Goal: Task Accomplishment & Management: Manage account settings

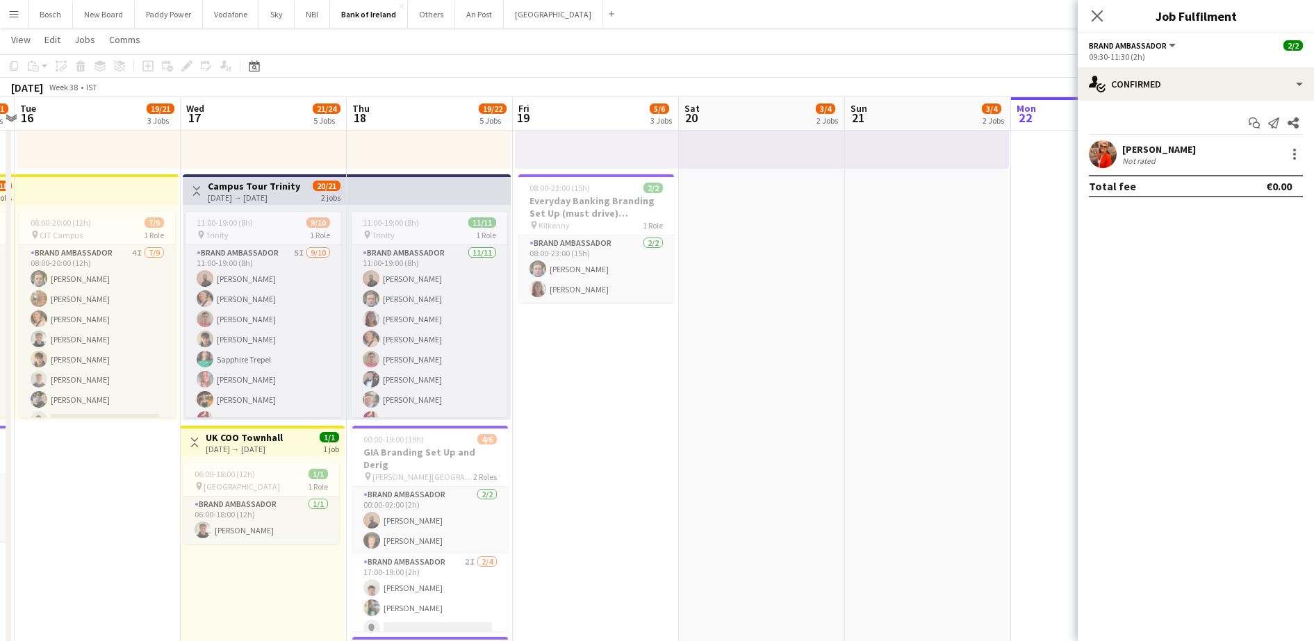
scroll to position [0, 485]
click at [446, 7] on app-icon "Close" at bounding box center [449, 6] width 6 height 6
click at [445, 7] on button "An Post Close" at bounding box center [432, 14] width 49 height 27
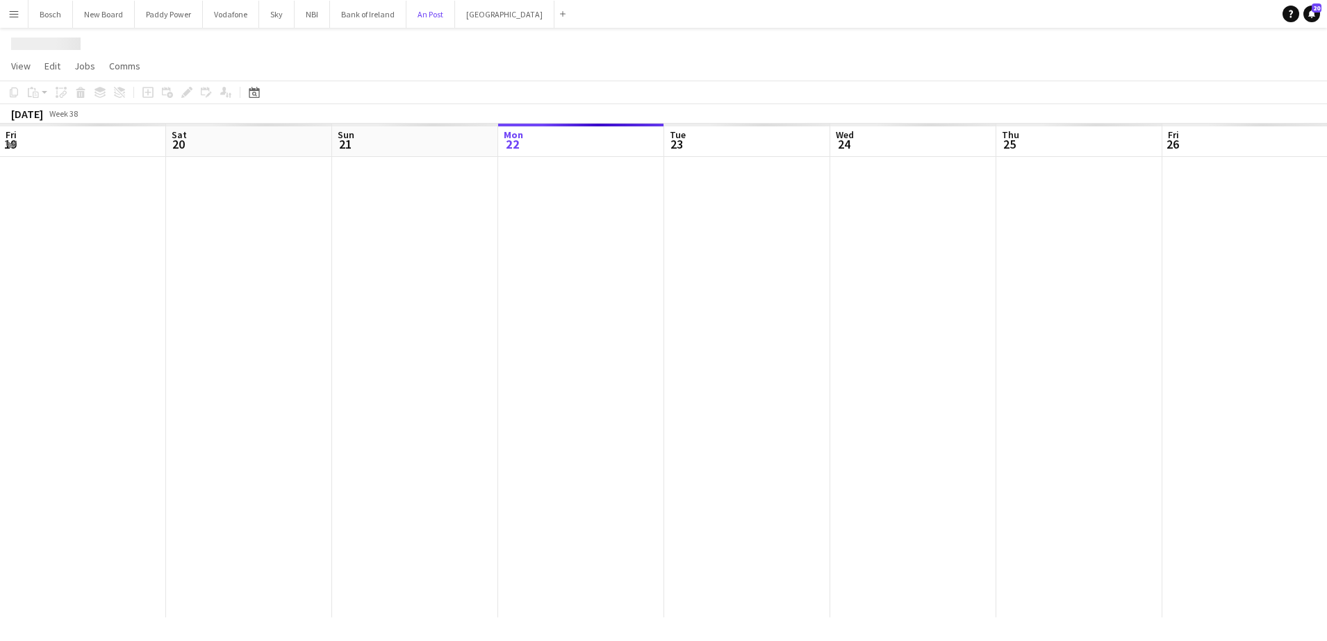
scroll to position [0, 332]
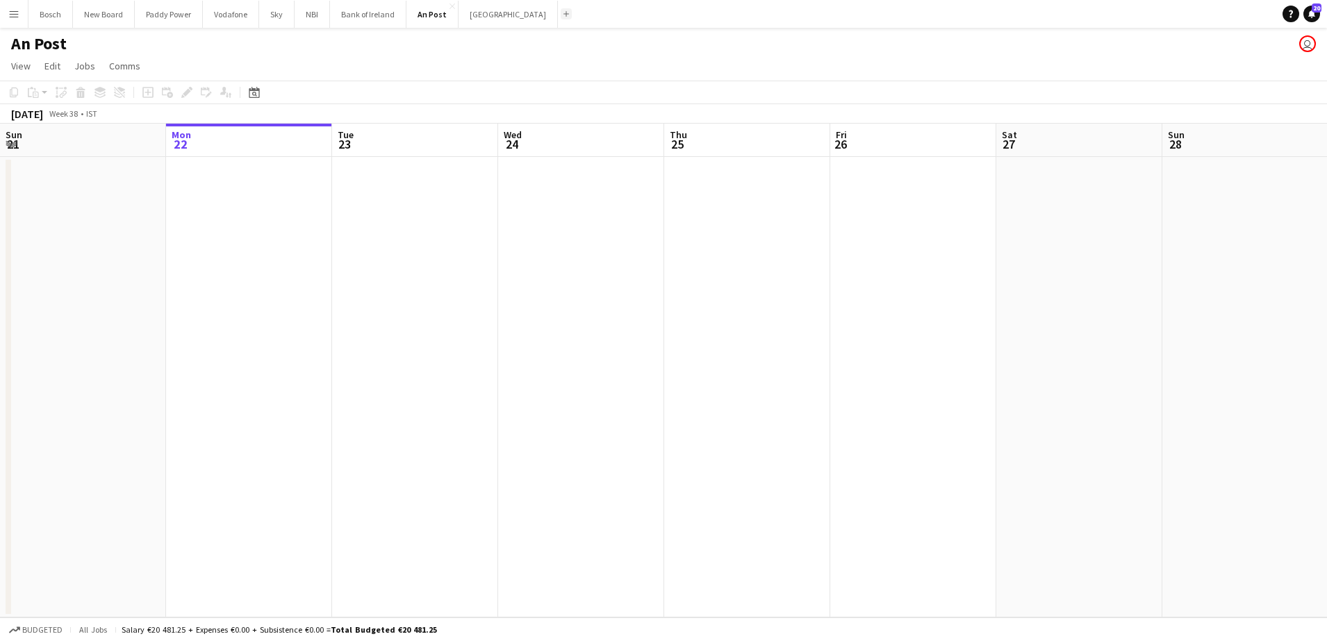
click at [561, 10] on button "Add" at bounding box center [566, 13] width 11 height 11
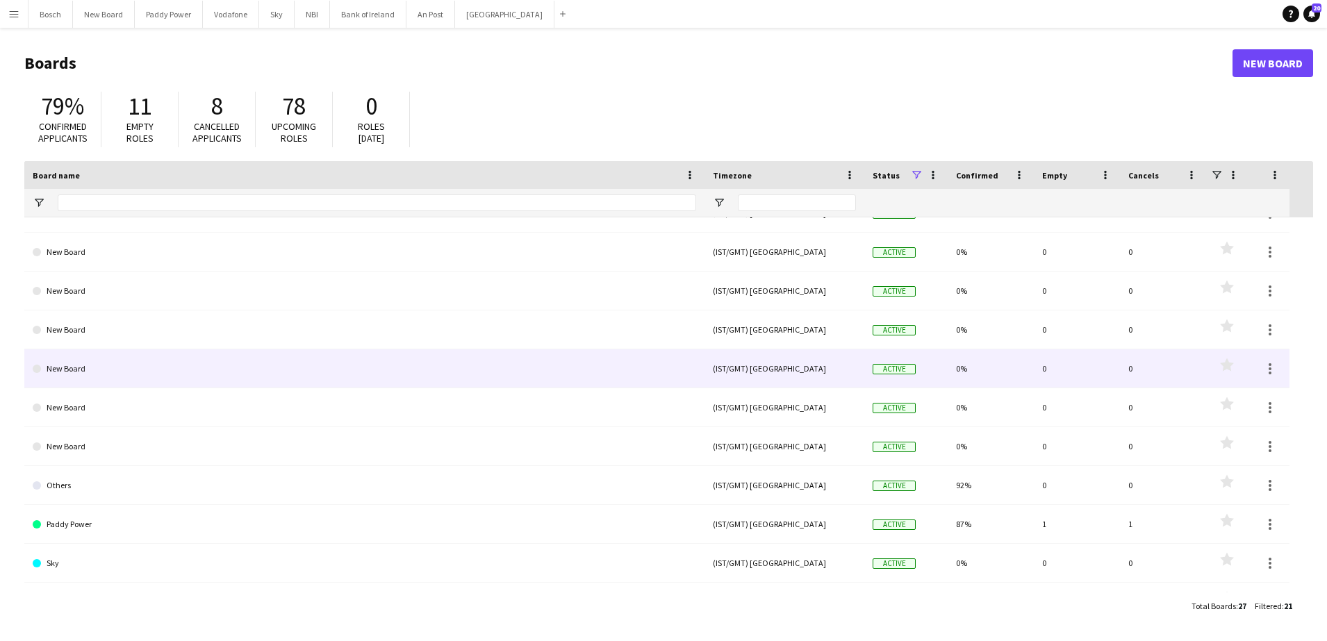
scroll to position [442, 0]
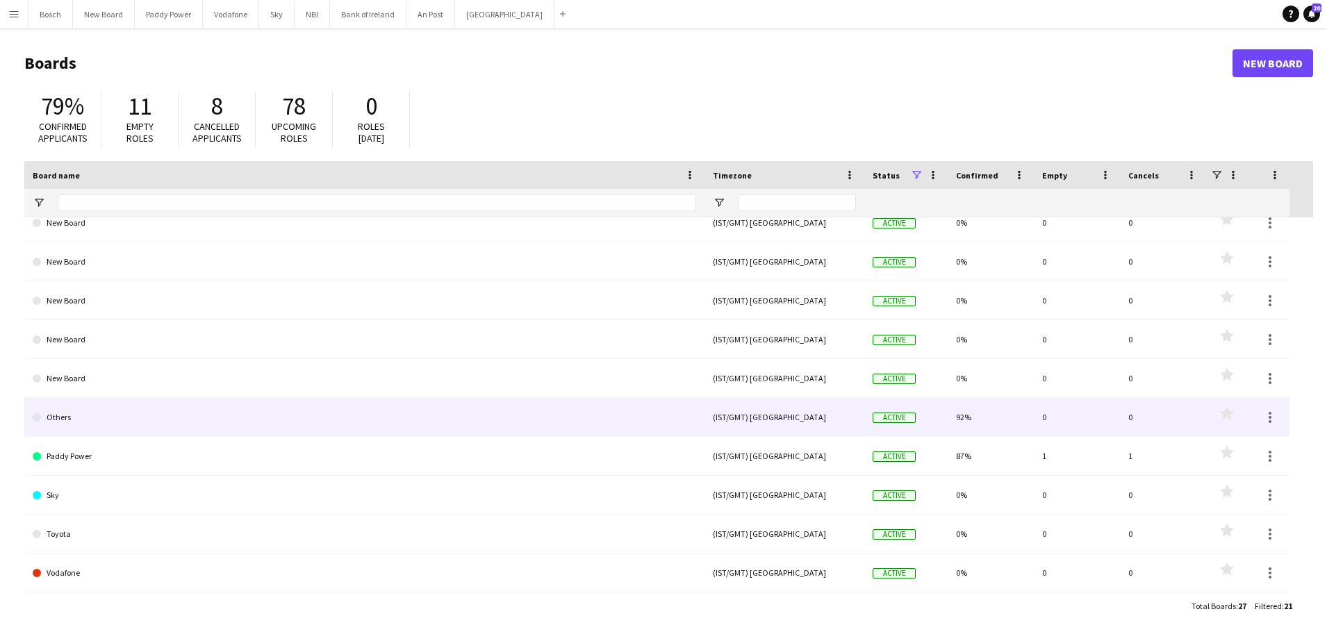
click at [308, 419] on link "Others" at bounding box center [365, 417] width 664 height 39
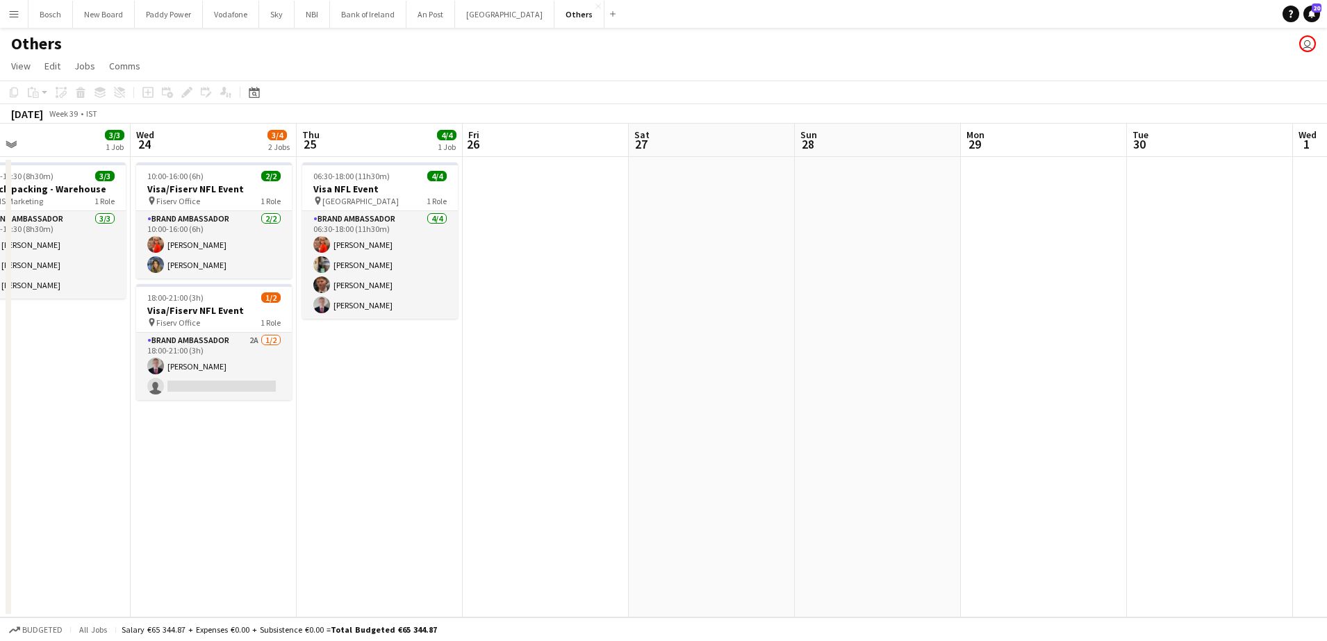
scroll to position [0, 541]
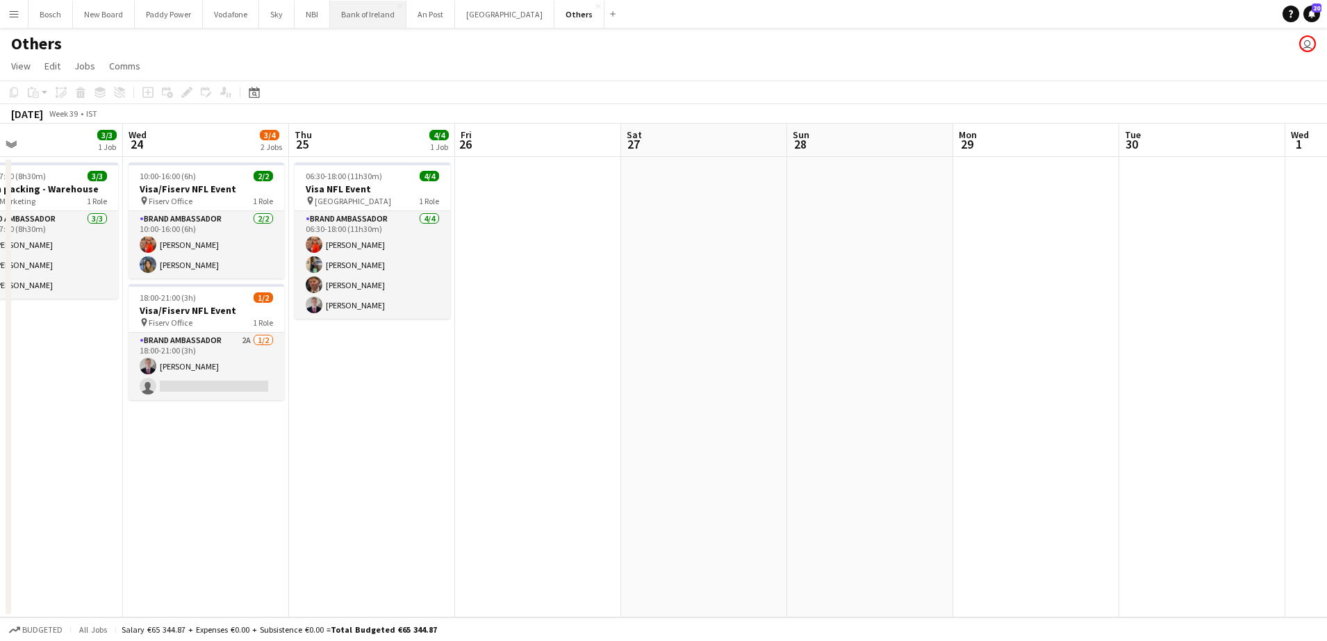
click at [338, 11] on button "Bank of Ireland Close" at bounding box center [368, 14] width 76 height 27
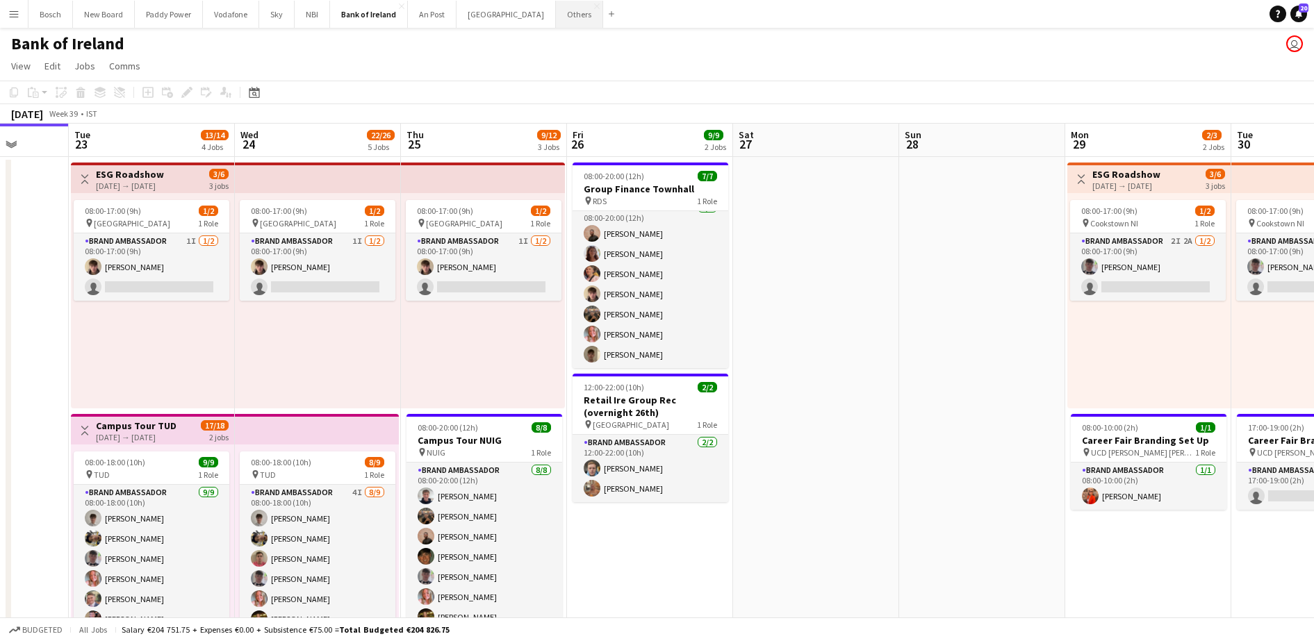
click at [556, 15] on button "Others Close" at bounding box center [579, 14] width 47 height 27
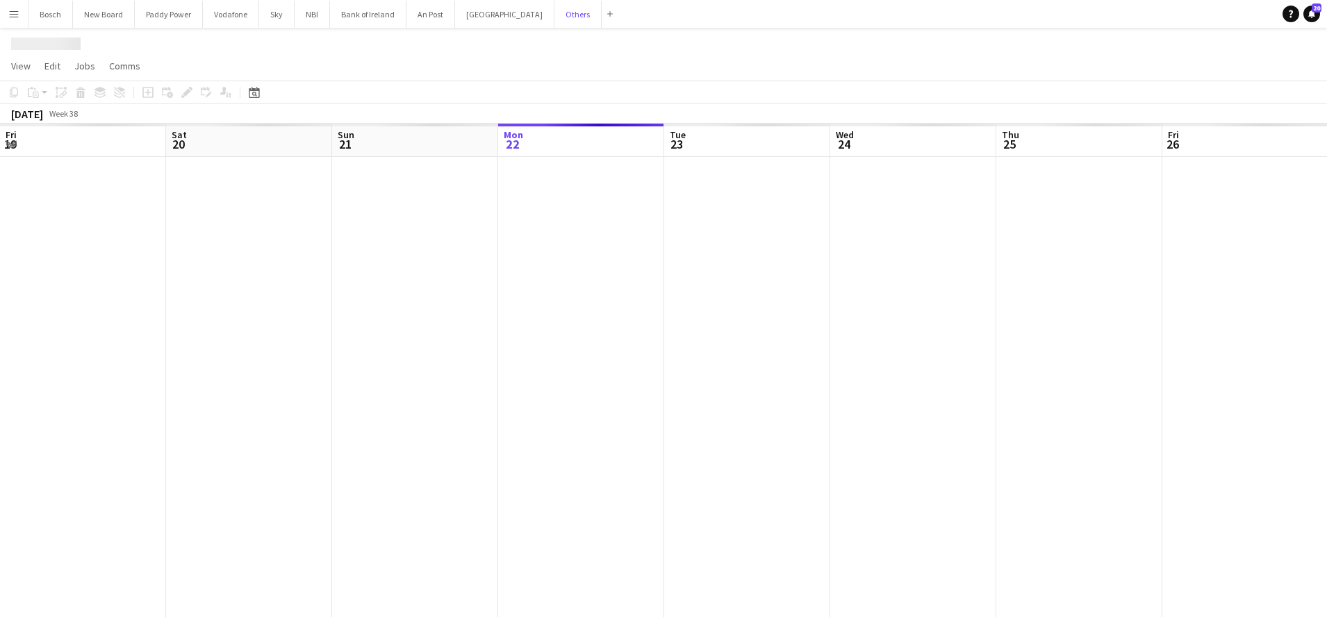
scroll to position [0, 332]
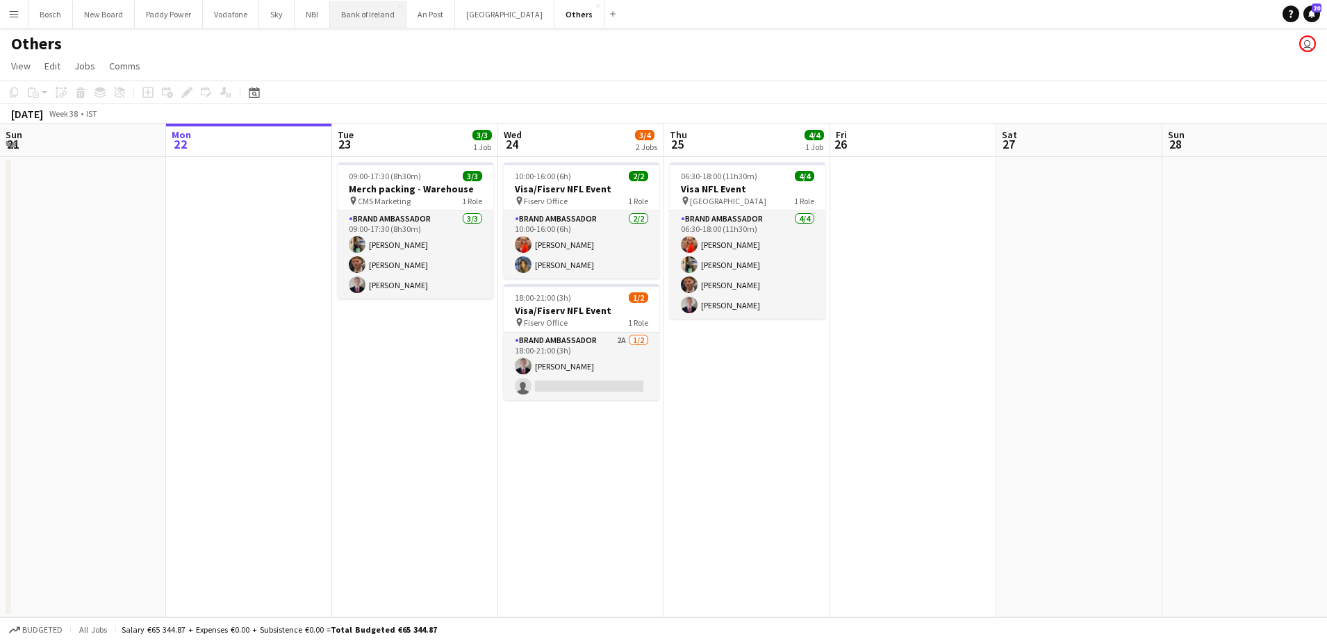
click at [373, 19] on button "Bank of Ireland Close" at bounding box center [368, 14] width 76 height 27
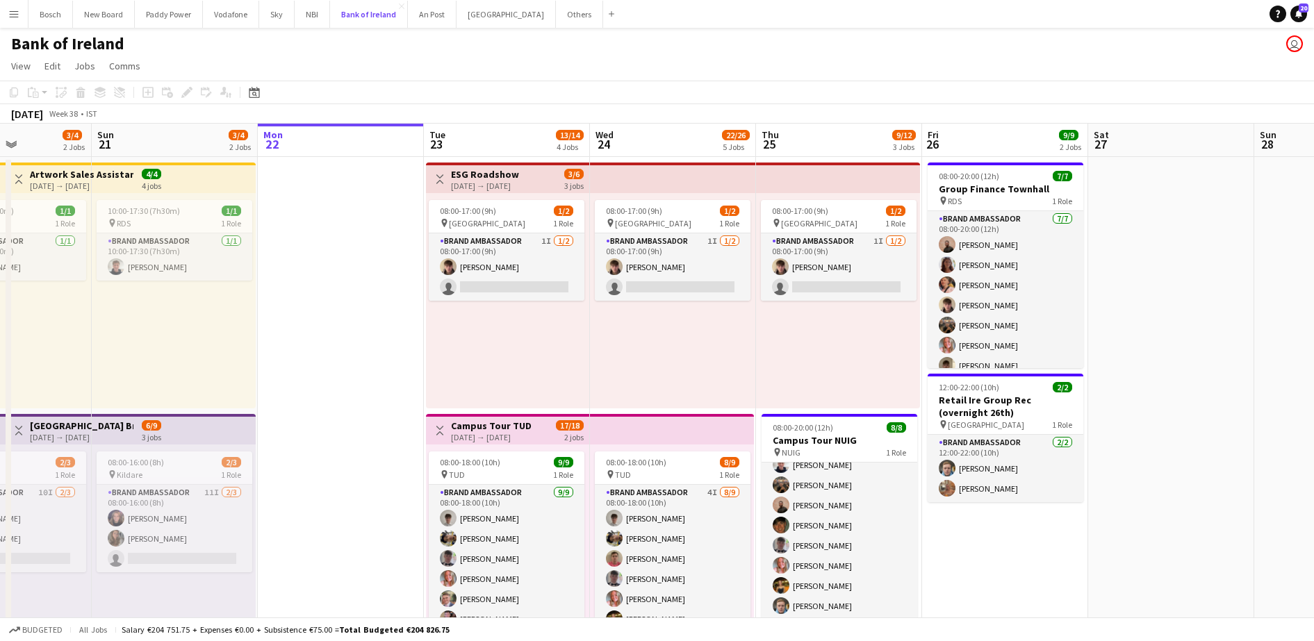
scroll to position [0, 543]
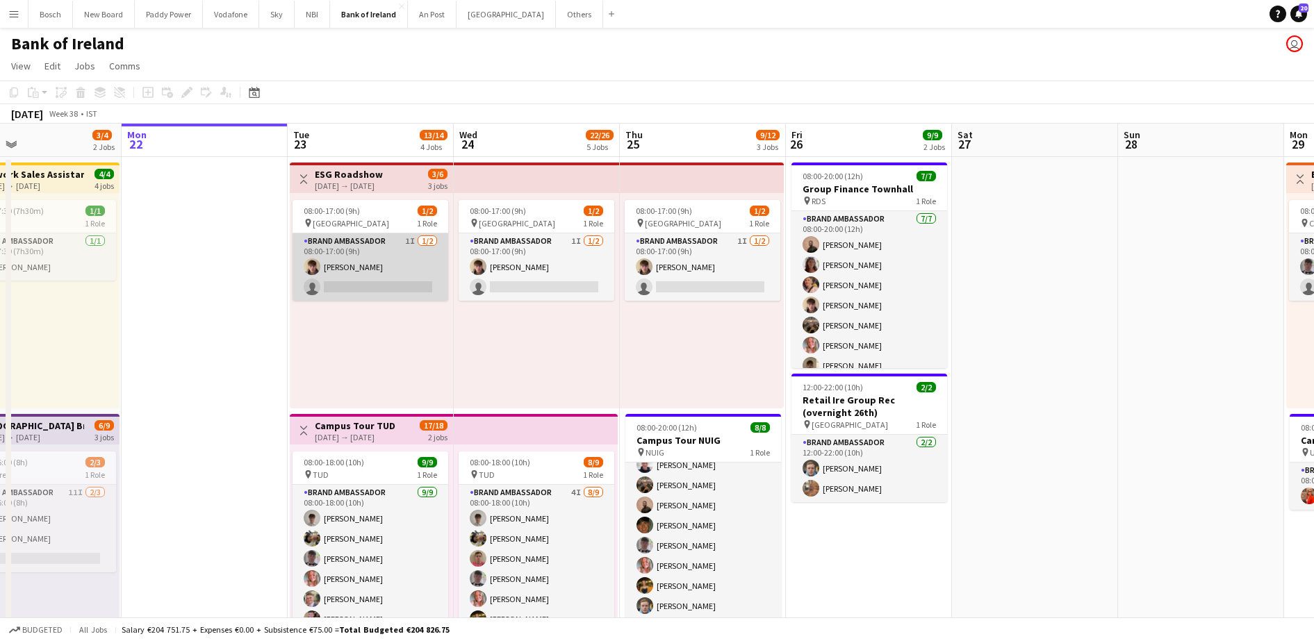
click at [404, 266] on app-card-role "Brand Ambassador 1I 1/2 08:00-17:00 (9h) David Woods single-neutral-actions" at bounding box center [371, 267] width 156 height 67
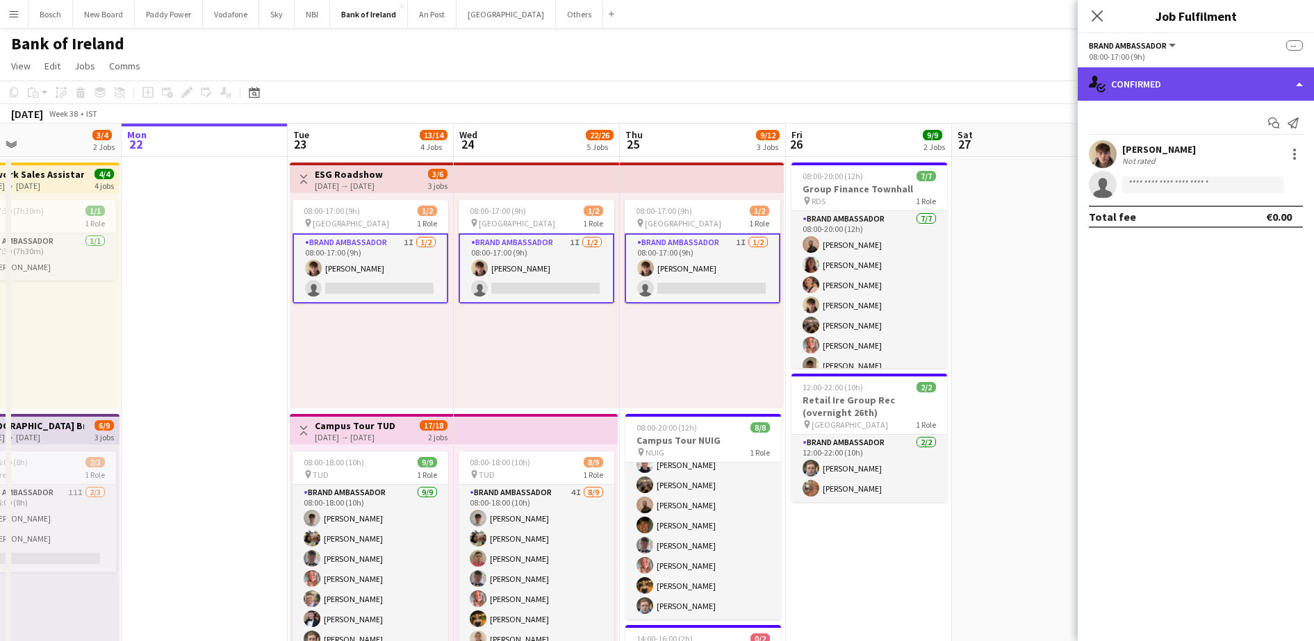
click at [1175, 90] on div "single-neutral-actions-check-2 Confirmed" at bounding box center [1196, 83] width 236 height 33
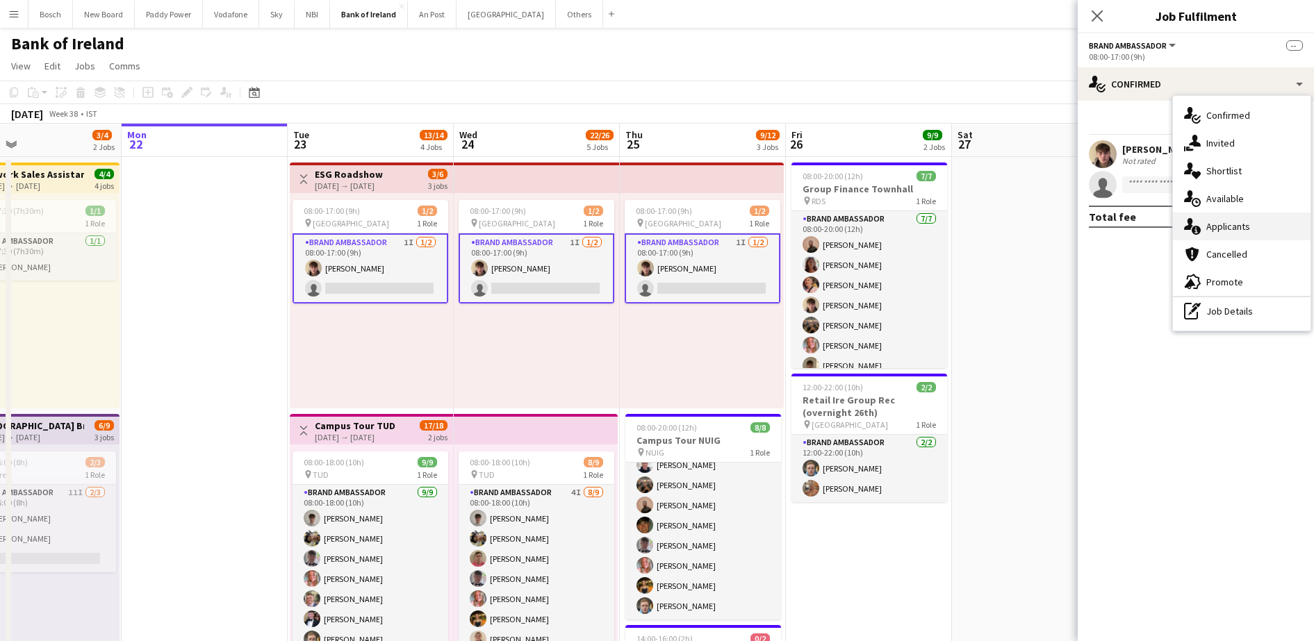
click at [1206, 238] on div "single-neutral-actions-information Applicants" at bounding box center [1242, 227] width 138 height 28
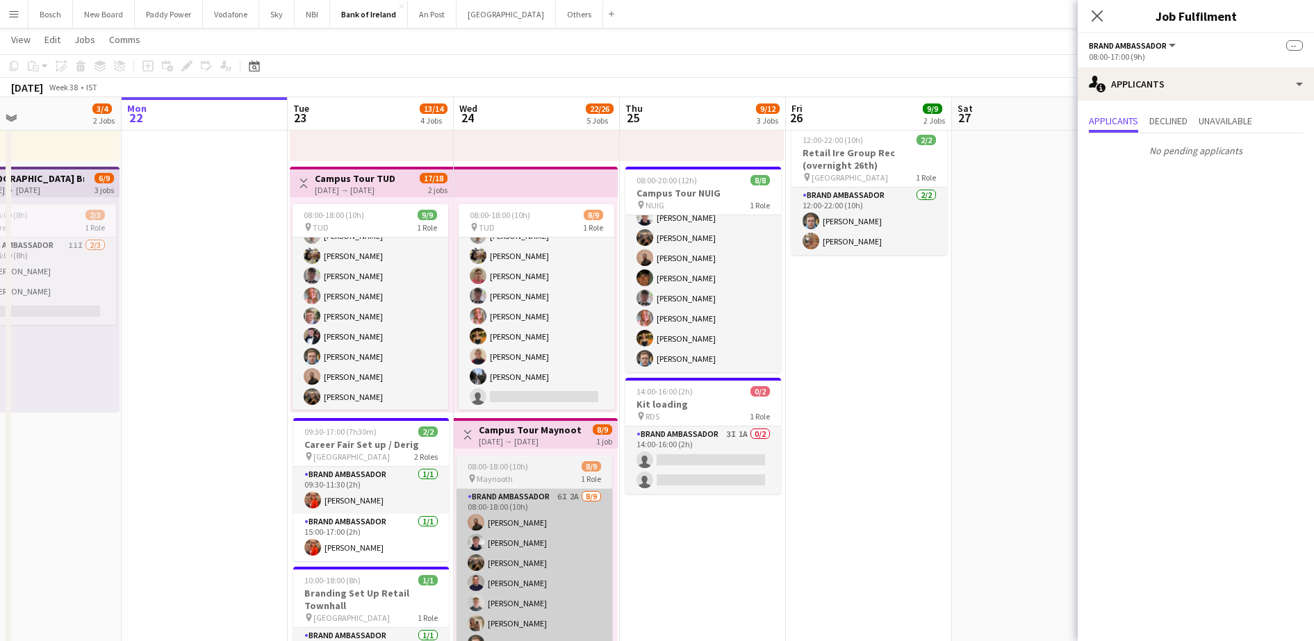
scroll to position [0, 0]
click at [553, 376] on app-card-role "Brand Ambassador 4I 8/9 08:00-18:00 (10h) Jakub Kula Patrick Delos Santos Zach …" at bounding box center [537, 342] width 156 height 208
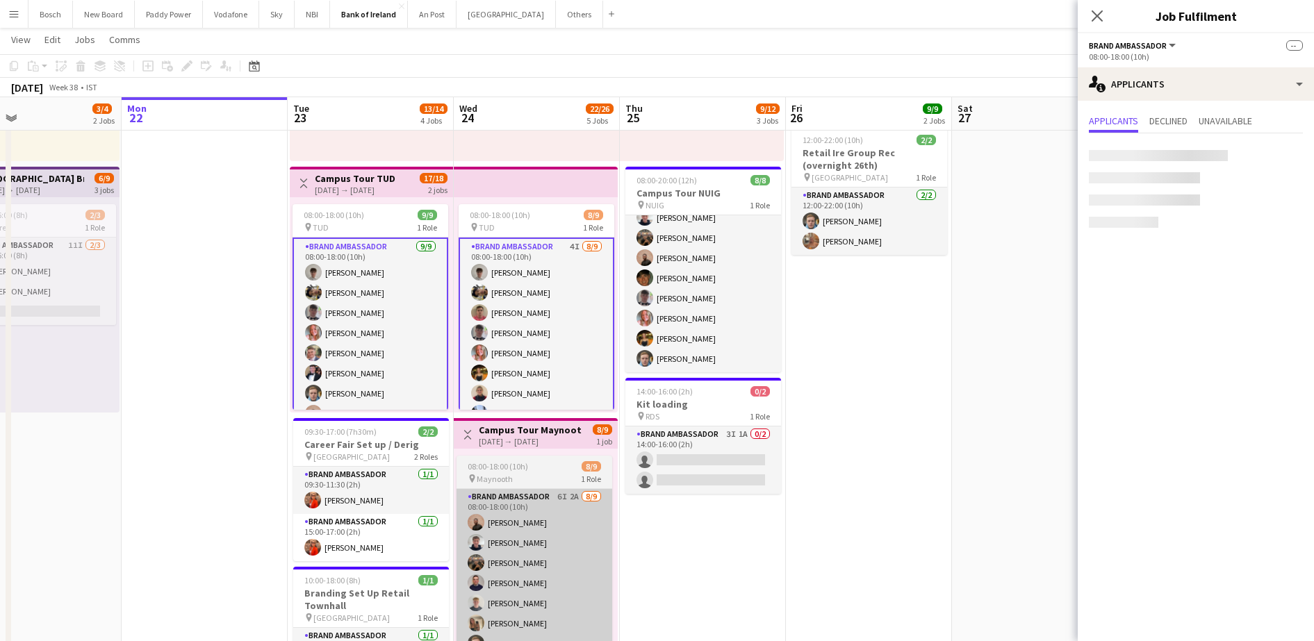
click at [553, 376] on app-card-role "Brand Ambassador 4I 8/9 08:00-18:00 (10h) Jakub Kula Patrick Delos Santos Zach …" at bounding box center [537, 343] width 156 height 211
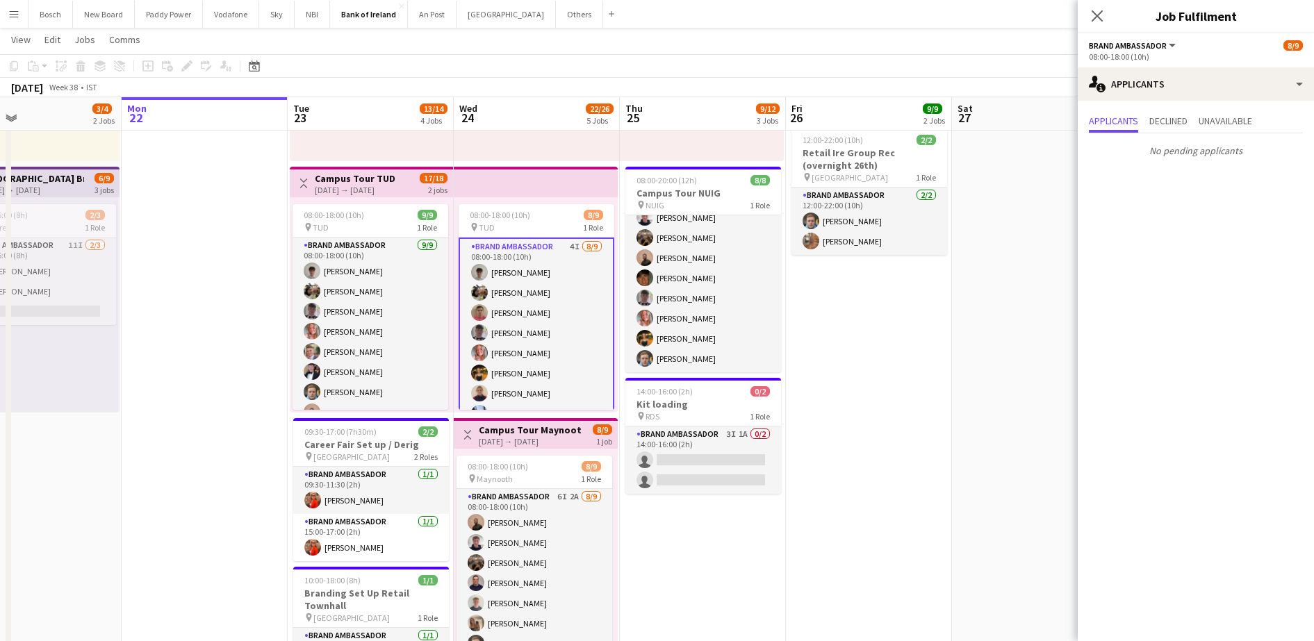
click at [1208, 101] on div "Applicants Declined Unavailable No pending applicants" at bounding box center [1196, 137] width 236 height 73
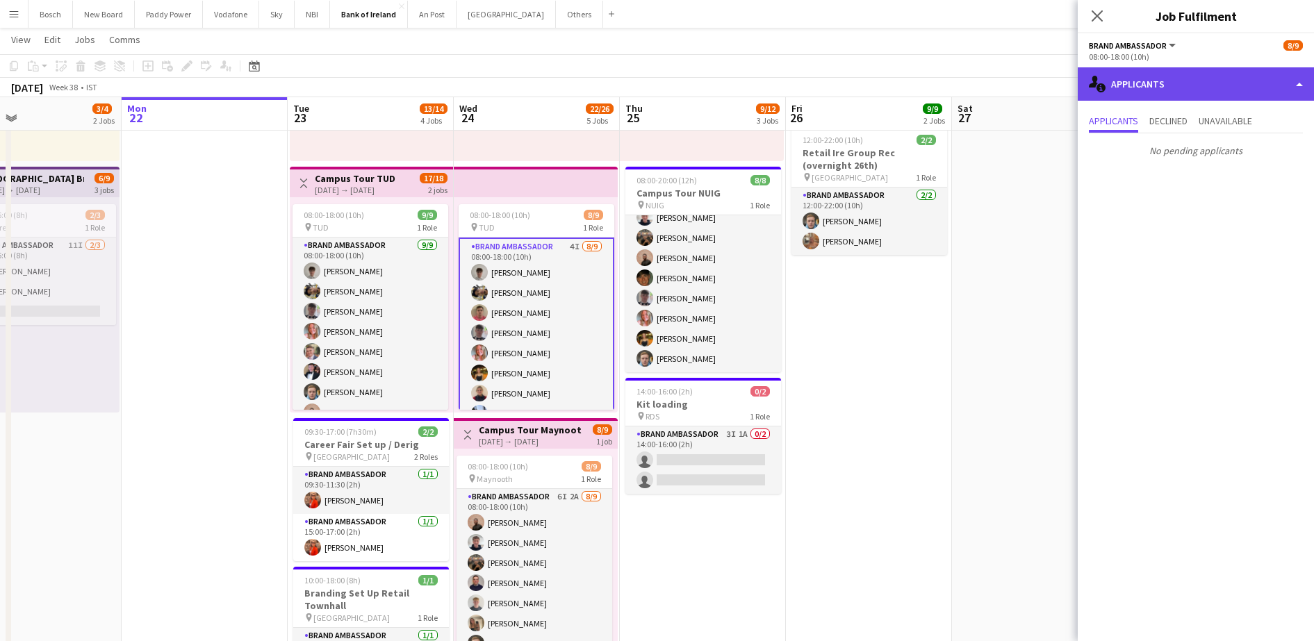
click at [1232, 81] on div "single-neutral-actions-information Applicants" at bounding box center [1196, 83] width 236 height 33
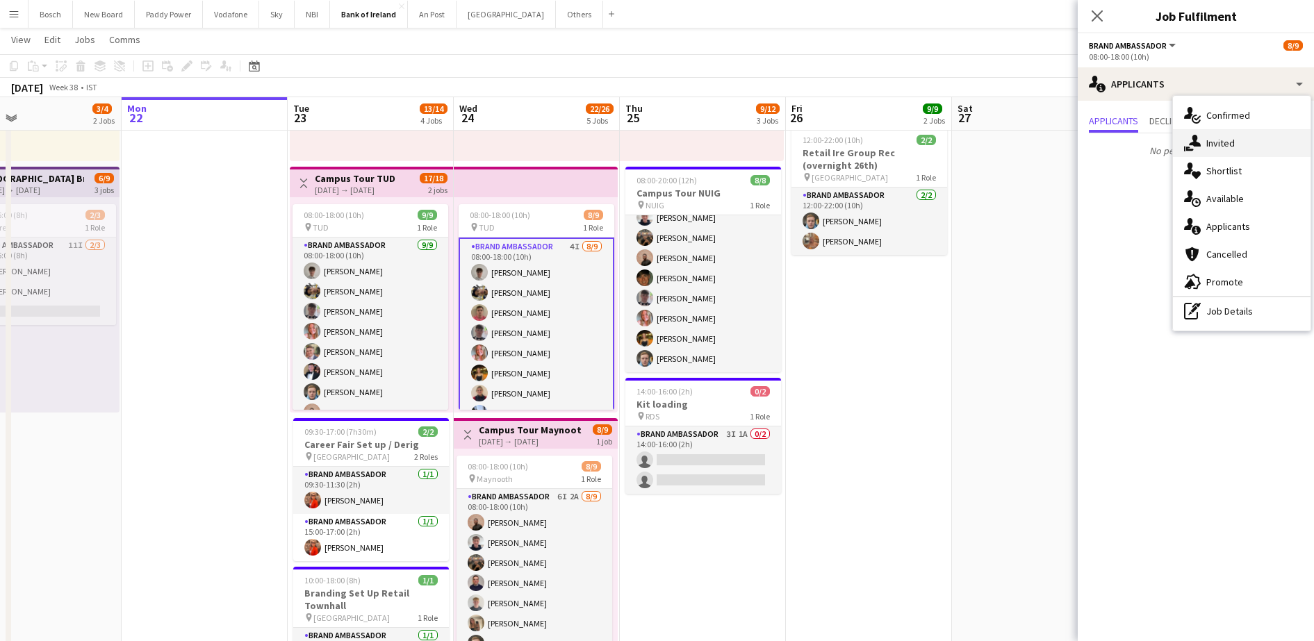
click at [1242, 140] on div "single-neutral-actions-share-1 Invited" at bounding box center [1242, 143] width 138 height 28
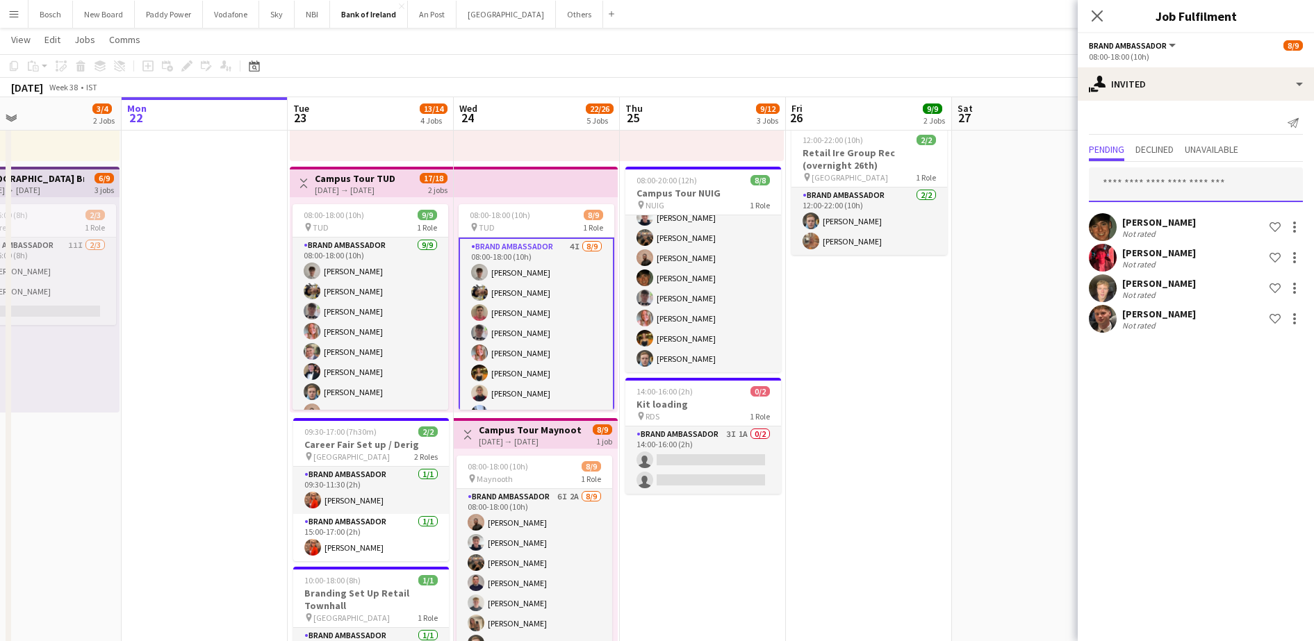
click at [1148, 184] on input "text" at bounding box center [1196, 184] width 214 height 35
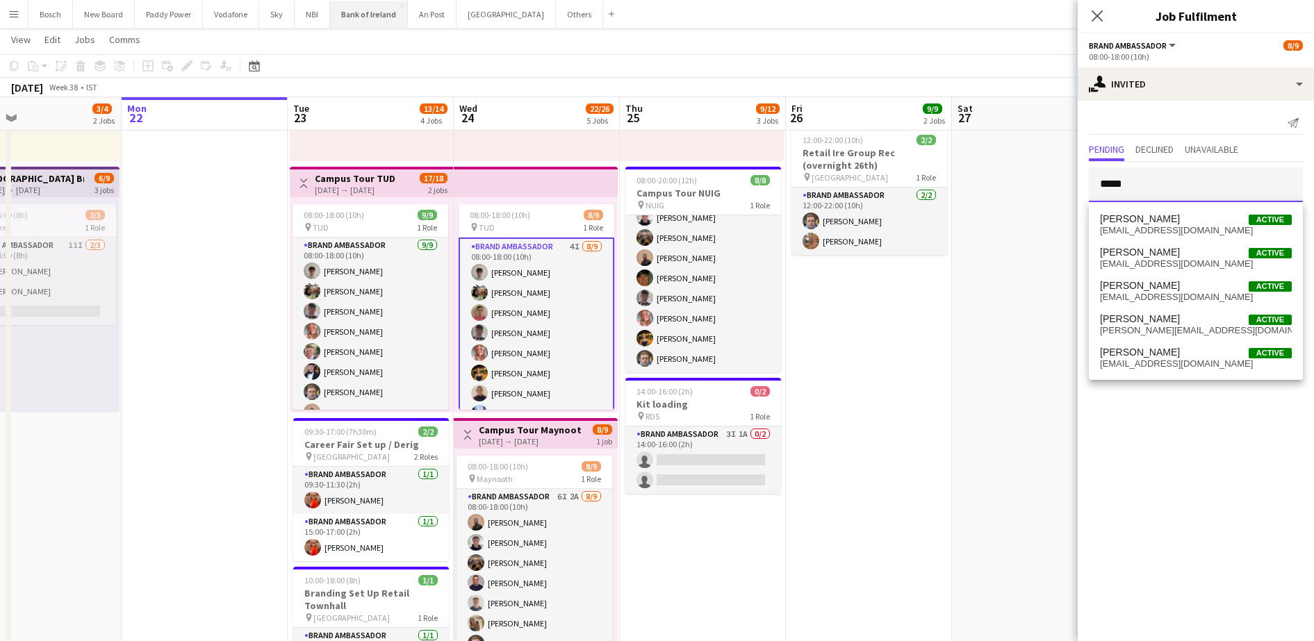
type input "*****"
click at [358, 19] on button "Bank of Ireland Close" at bounding box center [369, 14] width 78 height 27
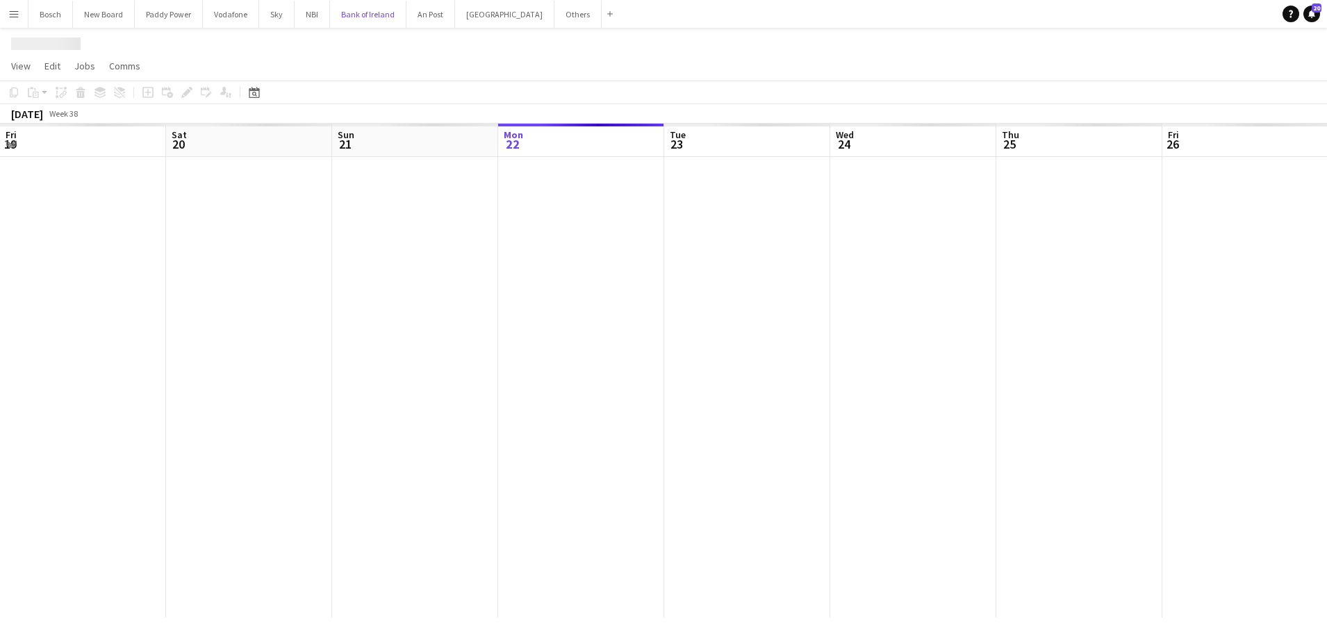
scroll to position [0, 332]
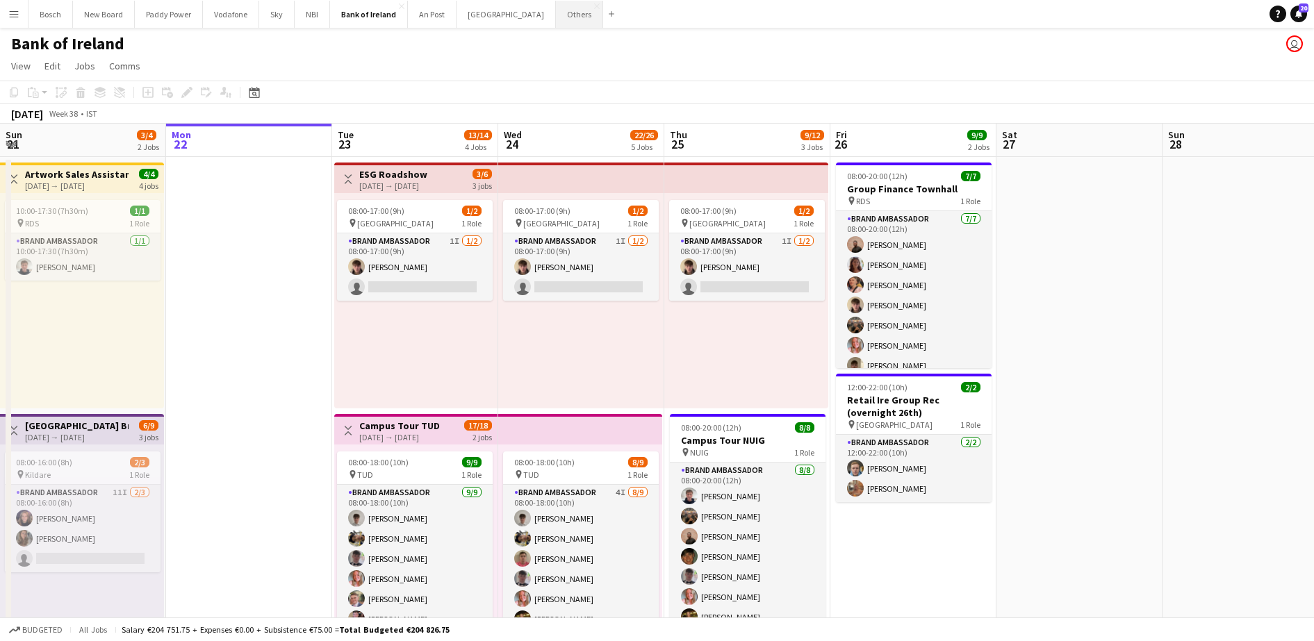
click at [556, 13] on button "Others Close" at bounding box center [579, 14] width 47 height 27
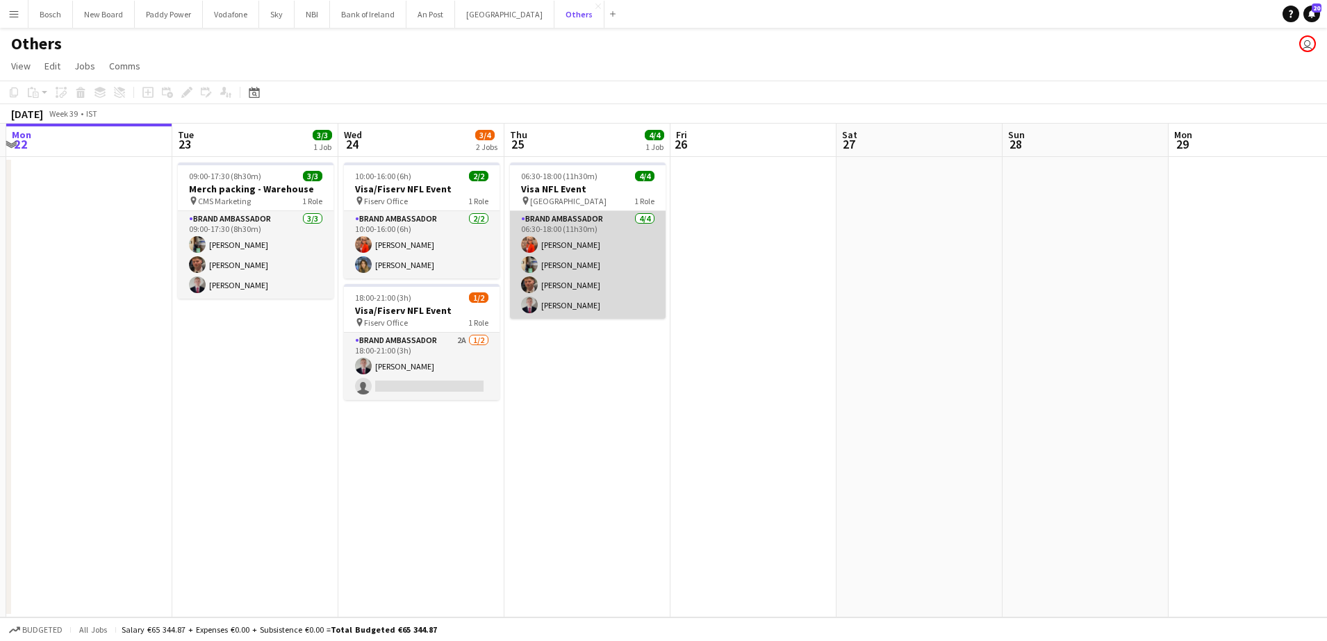
scroll to position [0, 409]
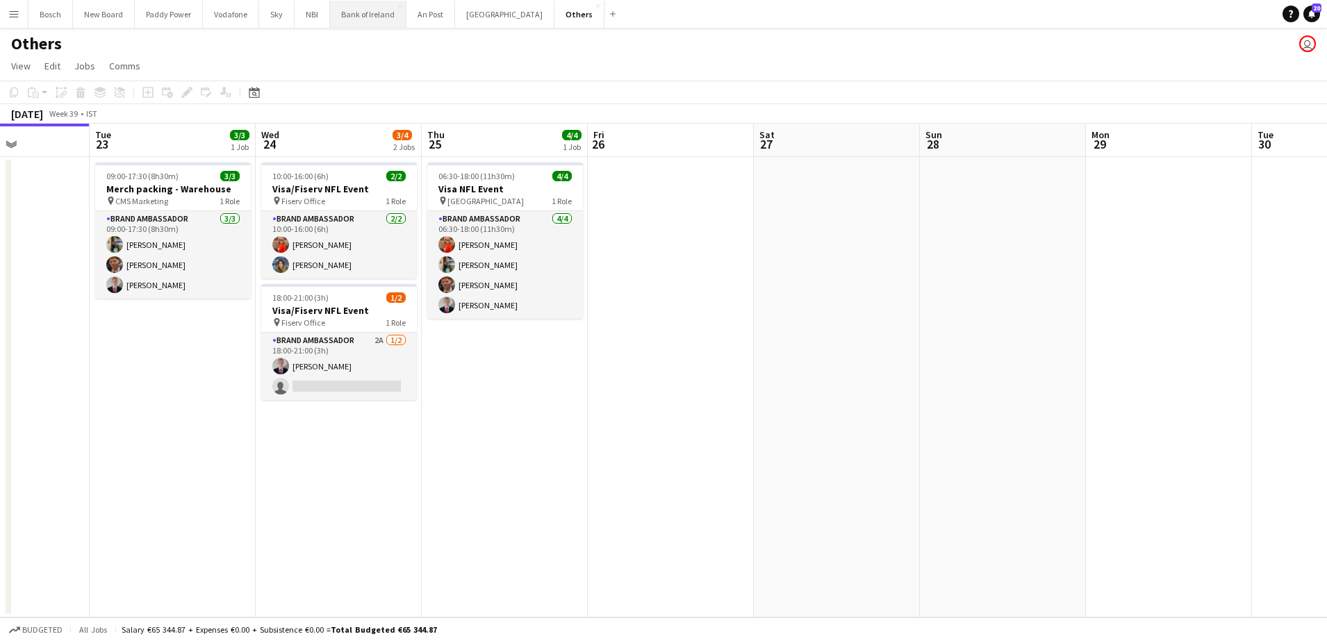
click at [377, 8] on button "Bank of Ireland Close" at bounding box center [368, 14] width 76 height 27
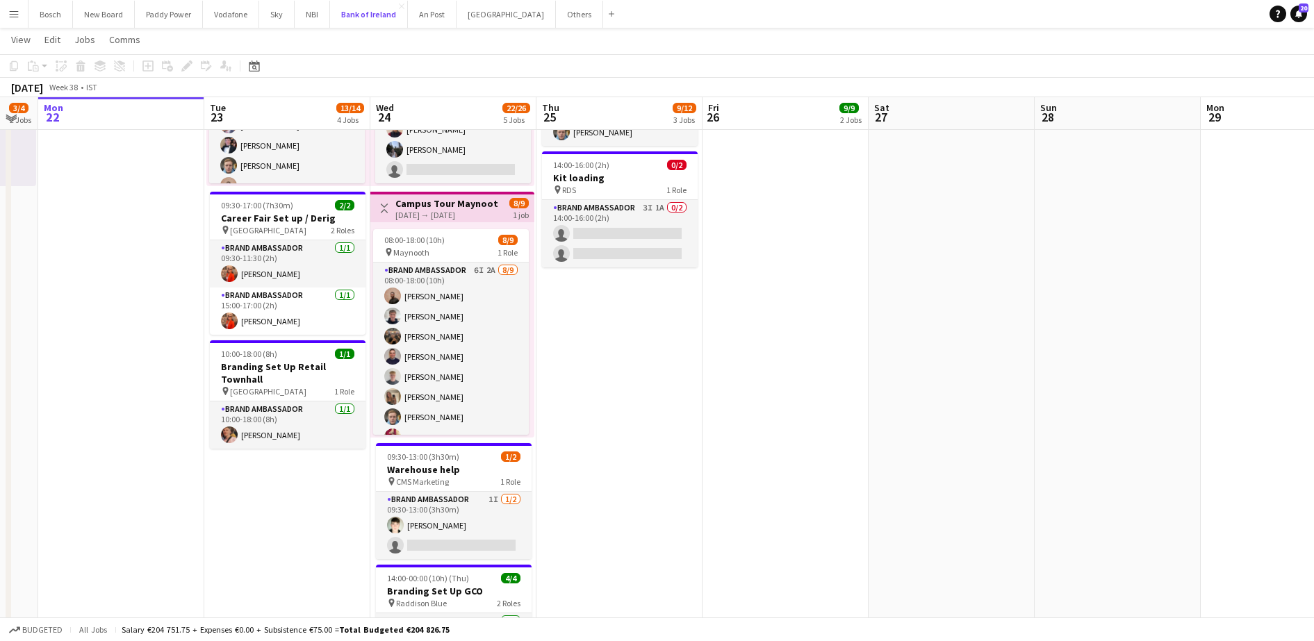
scroll to position [472, 0]
click at [313, 240] on div "Brand Ambassador 1/1 09:30-11:30 (2h) Muireann O'Gorman Brand Ambassador 1/1 15…" at bounding box center [288, 287] width 156 height 95
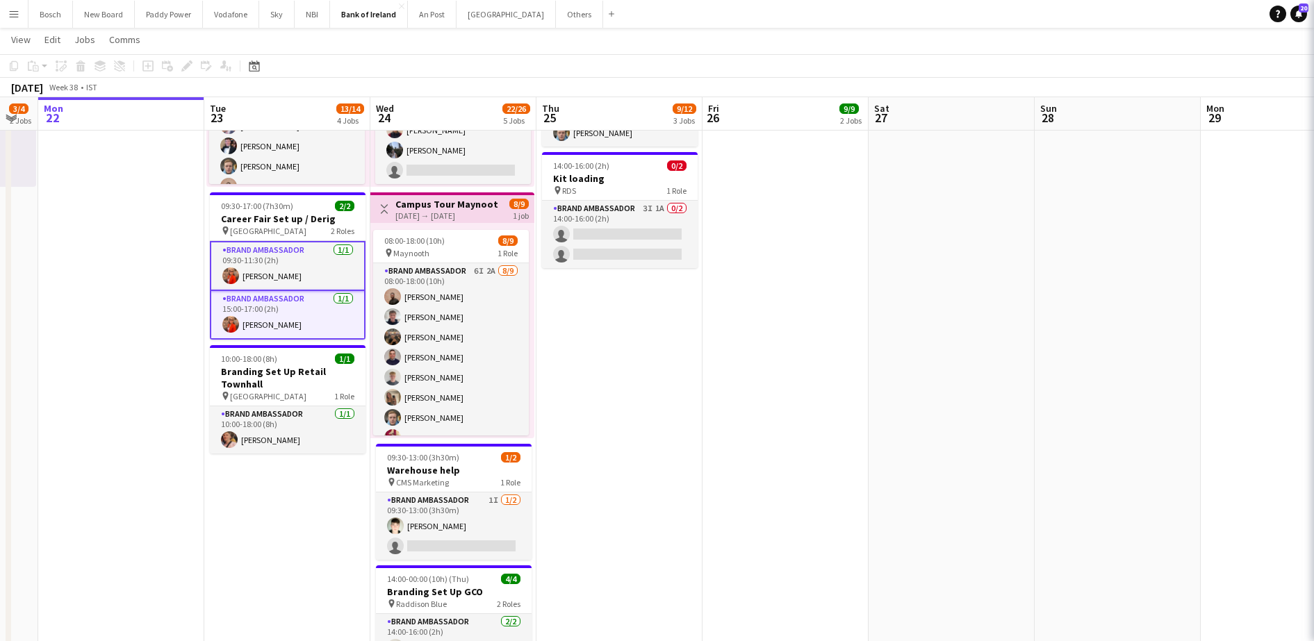
click at [300, 243] on app-card-role "Brand Ambassador 1/1 09:30-11:30 (2h) Muireann O'Gorman" at bounding box center [288, 266] width 156 height 50
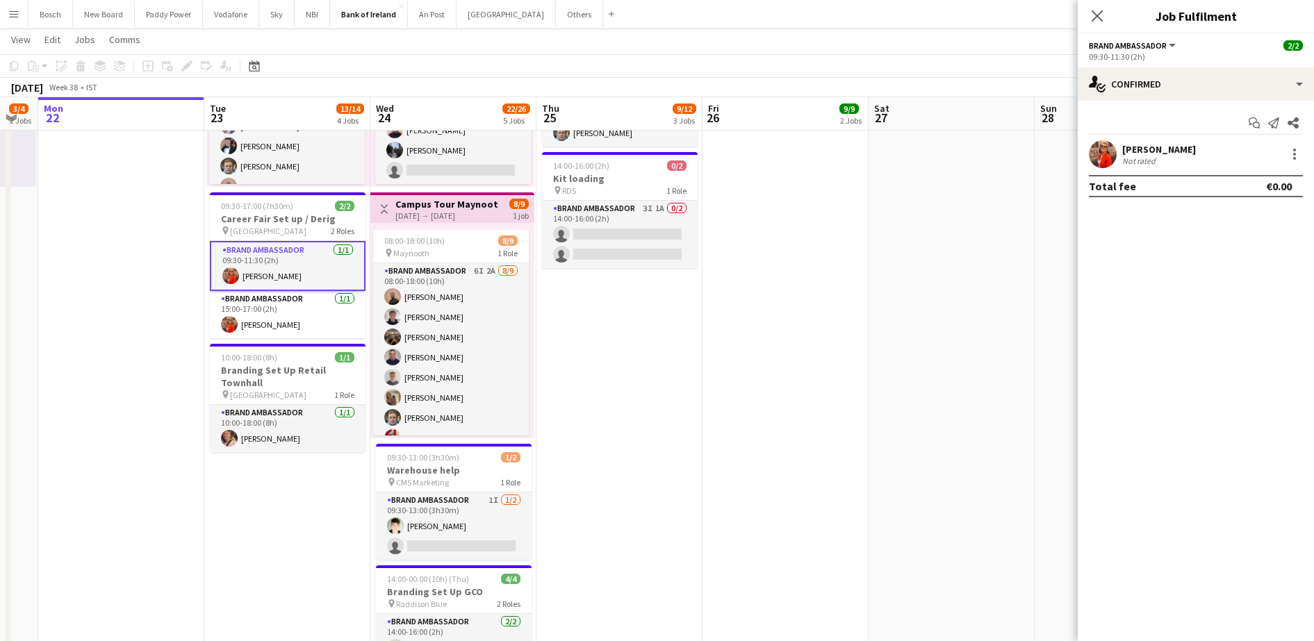
click at [1284, 151] on div at bounding box center [1293, 154] width 19 height 17
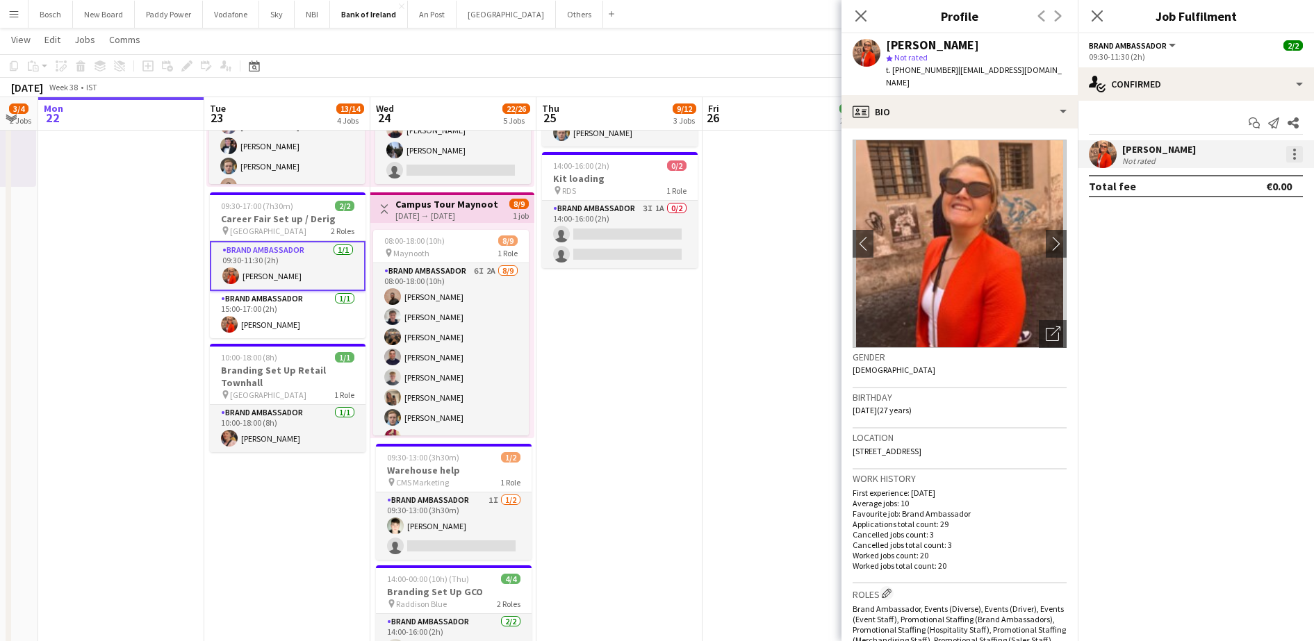
click at [1293, 158] on div at bounding box center [1294, 154] width 17 height 17
click at [1252, 311] on span "Remove" at bounding box center [1249, 313] width 86 height 13
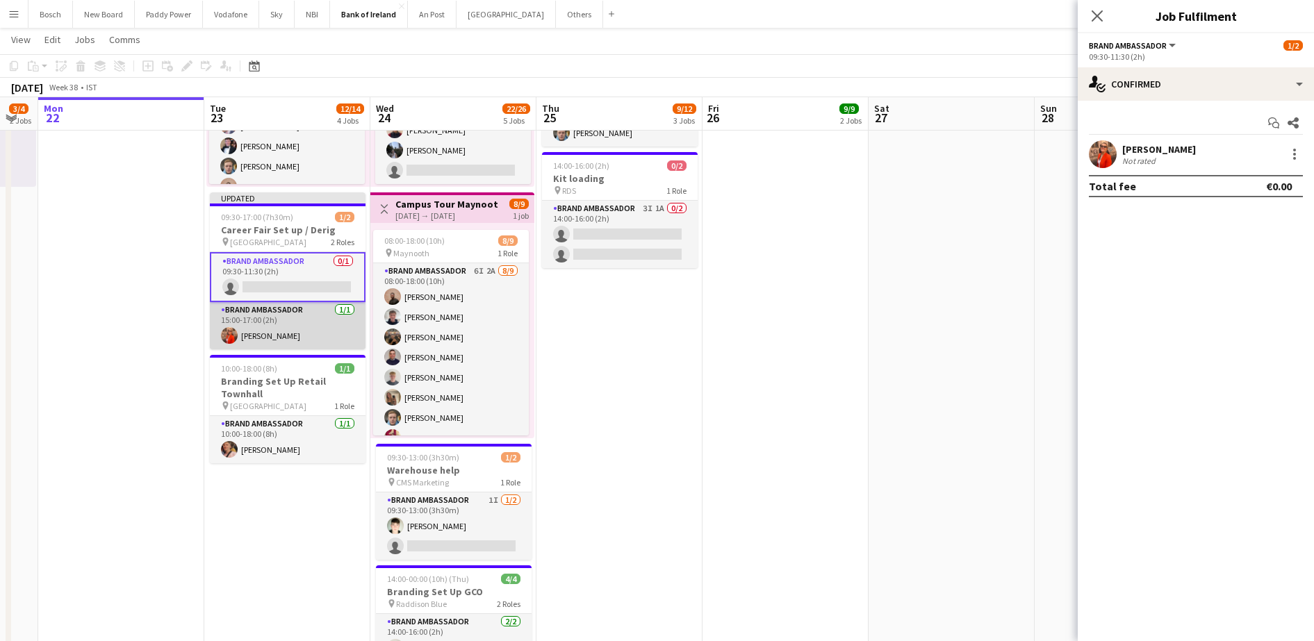
click at [264, 329] on app-card-role "Brand Ambassador 1/1 15:00-17:00 (2h) Muireann O'Gorman" at bounding box center [288, 325] width 156 height 47
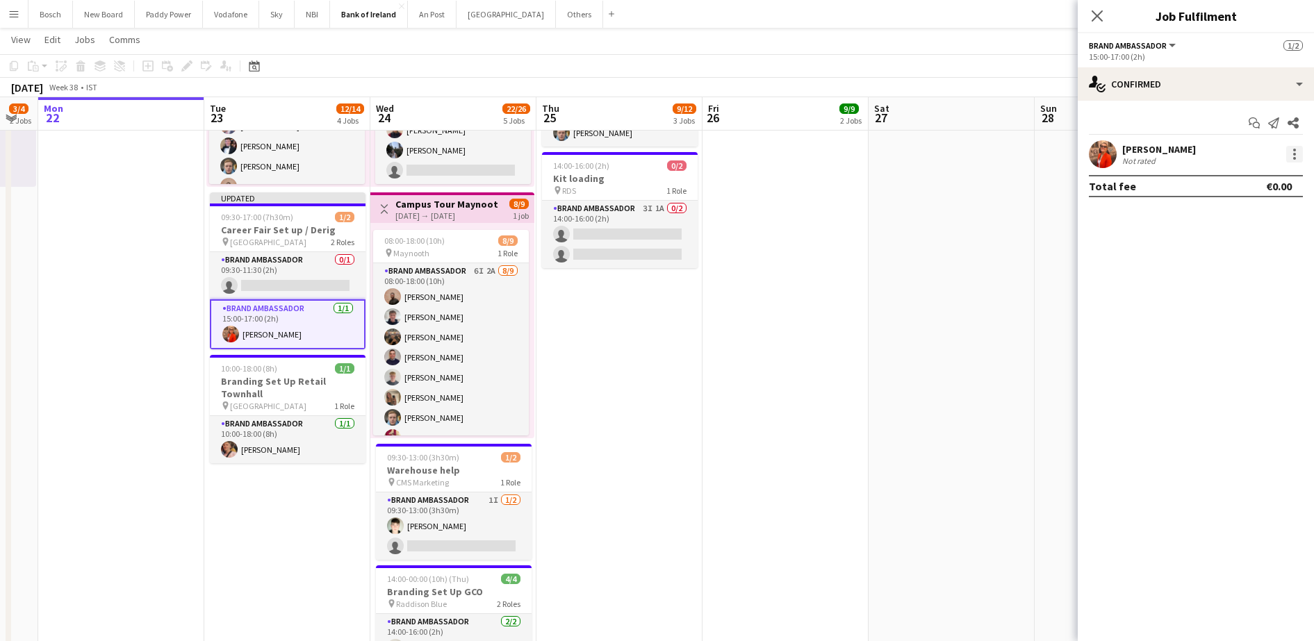
click at [1300, 147] on div at bounding box center [1294, 154] width 17 height 17
click at [1224, 310] on span "Remove" at bounding box center [1227, 313] width 42 height 12
click at [858, 58] on app-toolbar "Copy Paste Paste Ctrl+V Paste with crew Ctrl+Shift+V Paste linked Job Delete Gr…" at bounding box center [657, 66] width 1314 height 24
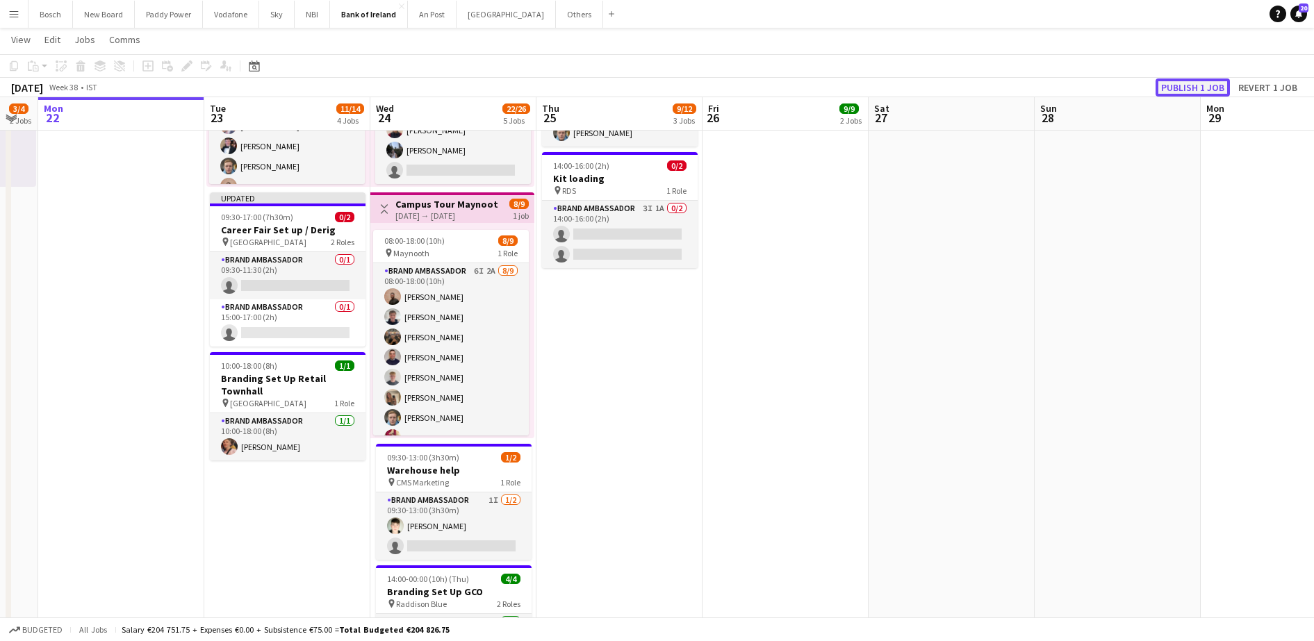
click at [1184, 82] on button "Publish 1 job" at bounding box center [1193, 88] width 74 height 18
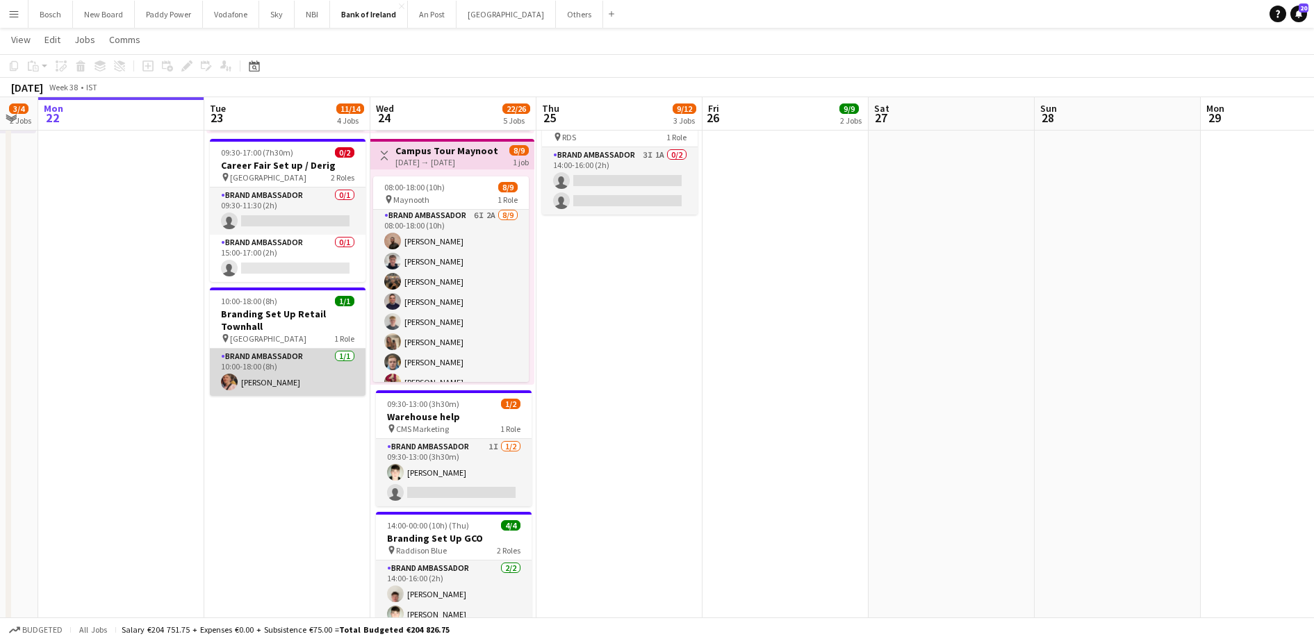
scroll to position [375, 0]
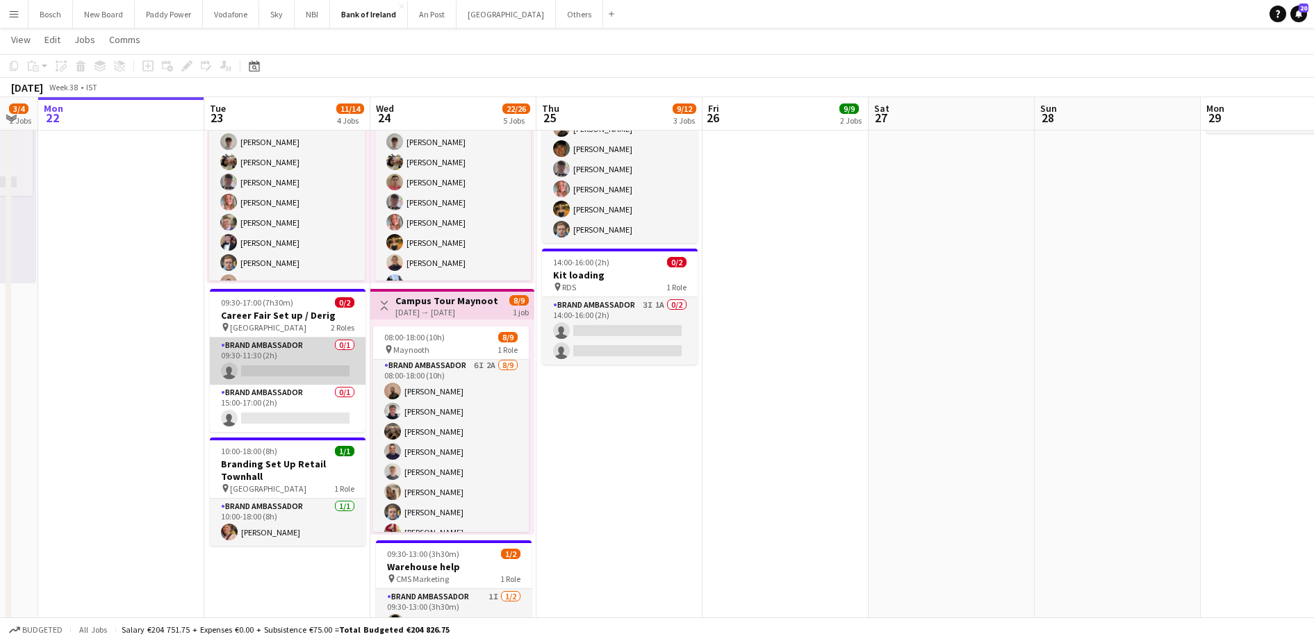
click at [288, 354] on app-card-role "Brand Ambassador 0/1 09:30-11:30 (2h) single-neutral-actions" at bounding box center [288, 361] width 156 height 47
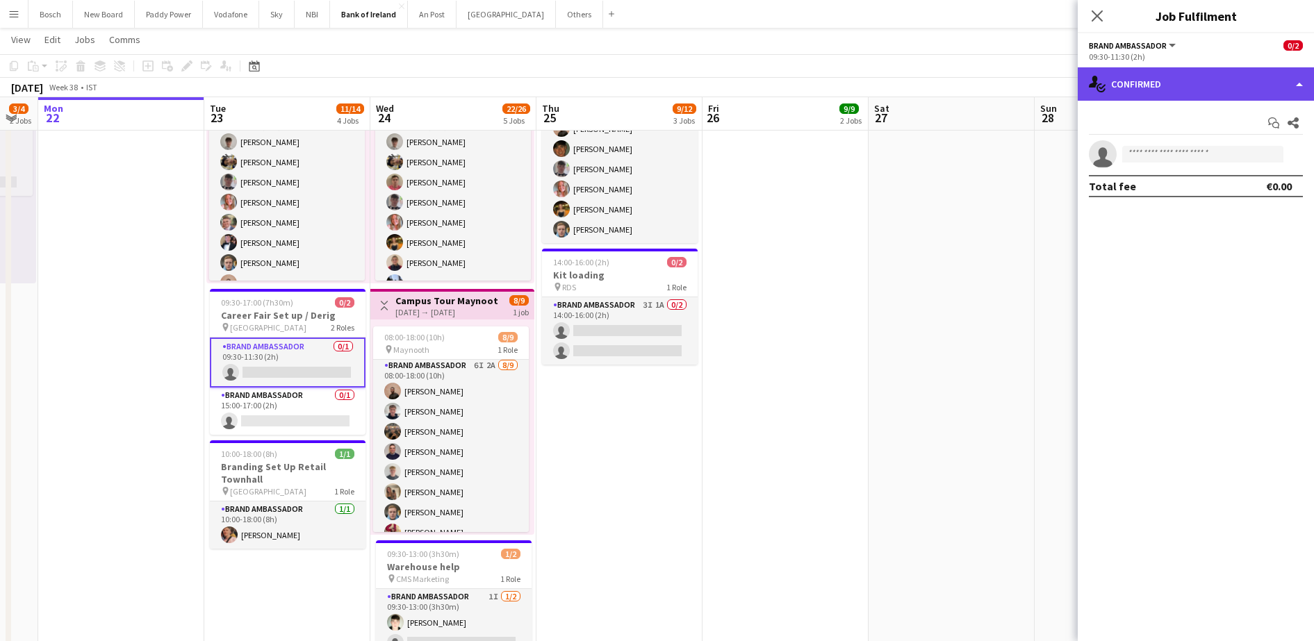
click at [1207, 82] on div "single-neutral-actions-check-2 Confirmed" at bounding box center [1196, 83] width 236 height 33
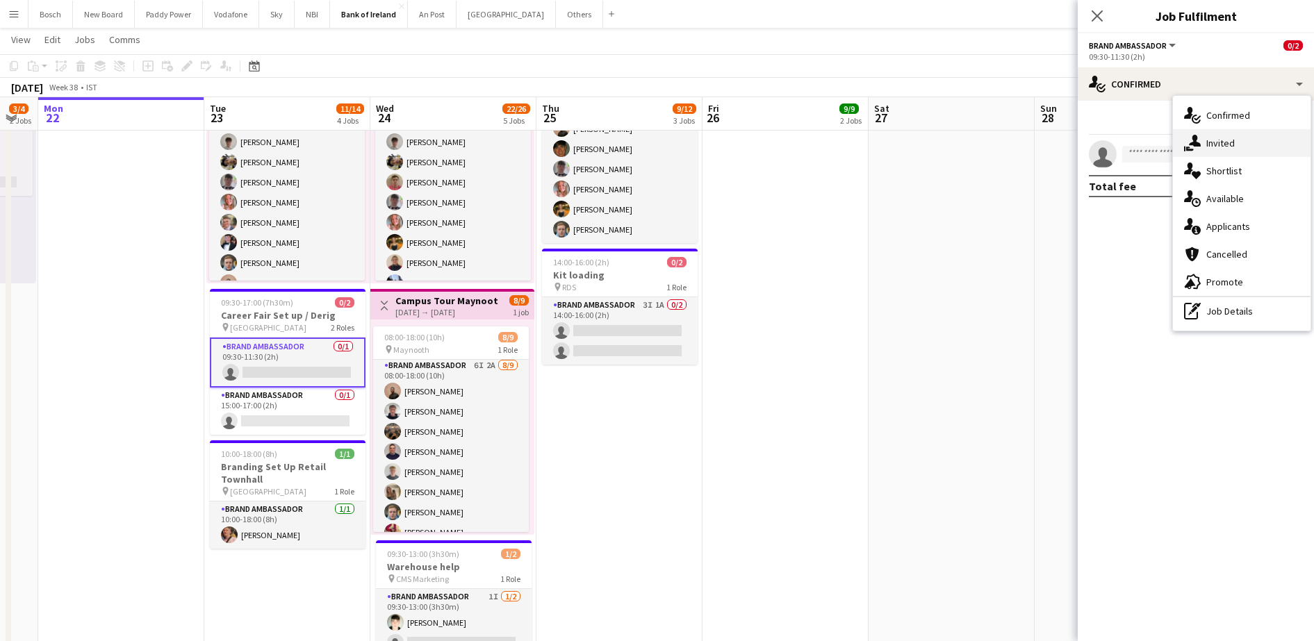
click at [1218, 145] on span "Invited" at bounding box center [1221, 143] width 28 height 13
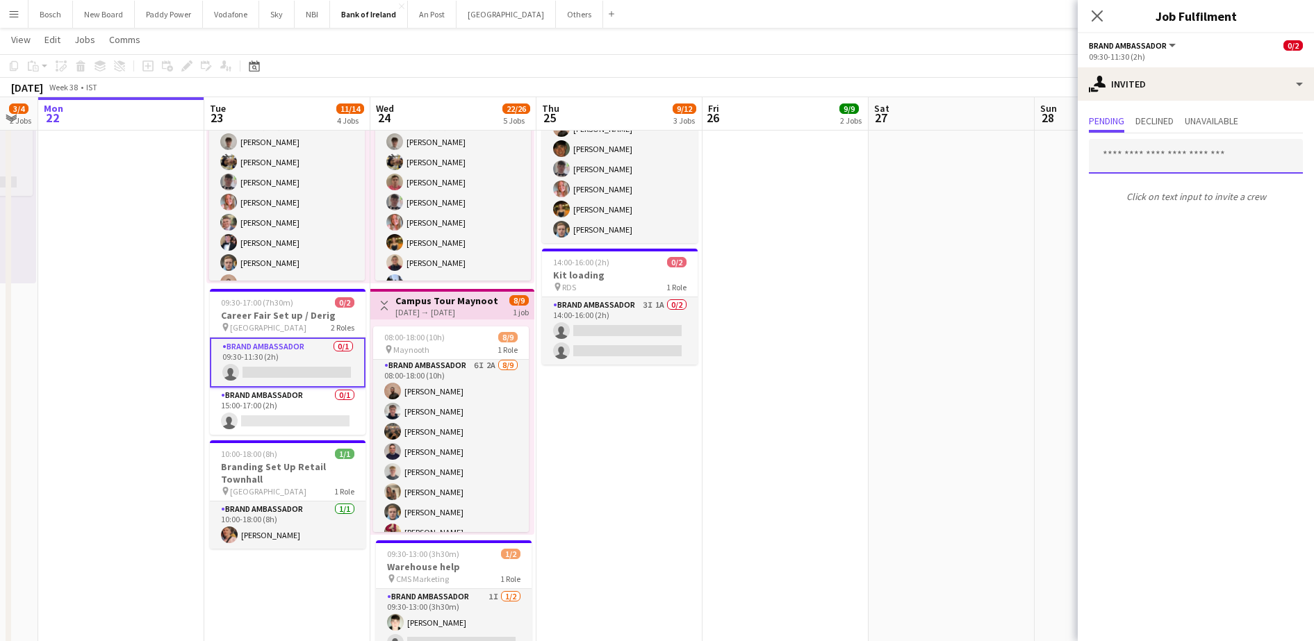
click at [1178, 171] on input "text" at bounding box center [1196, 156] width 214 height 35
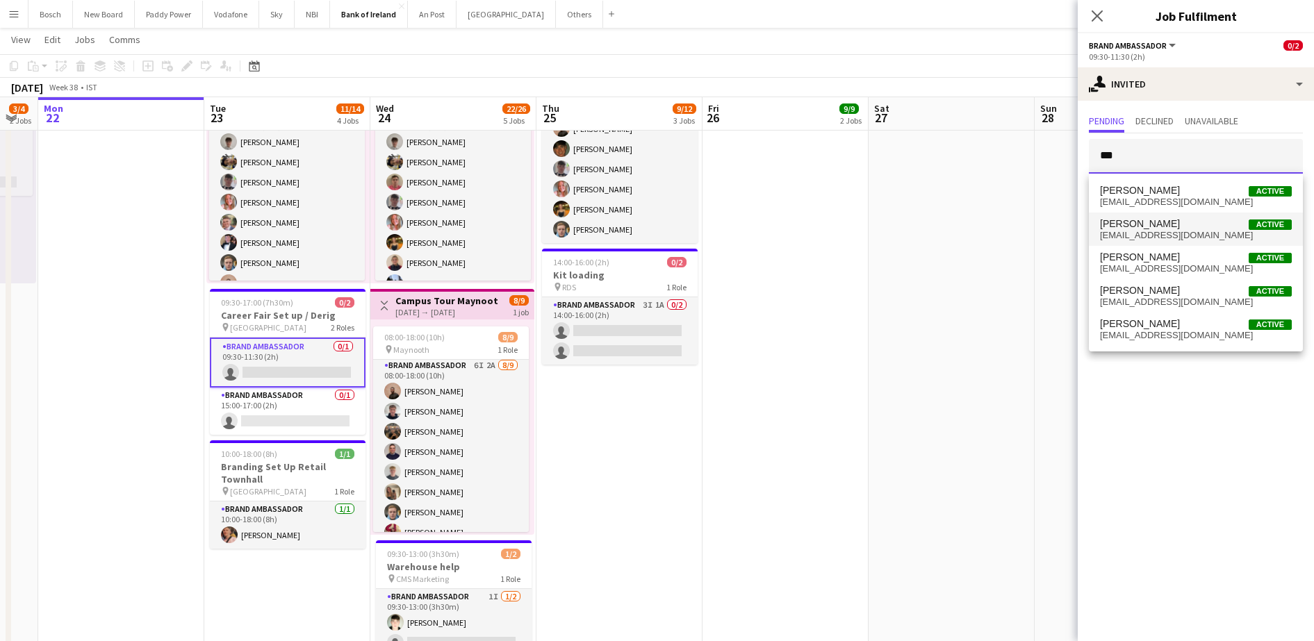
type input "***"
click at [1183, 229] on span "Robert Harvey Active" at bounding box center [1196, 224] width 192 height 12
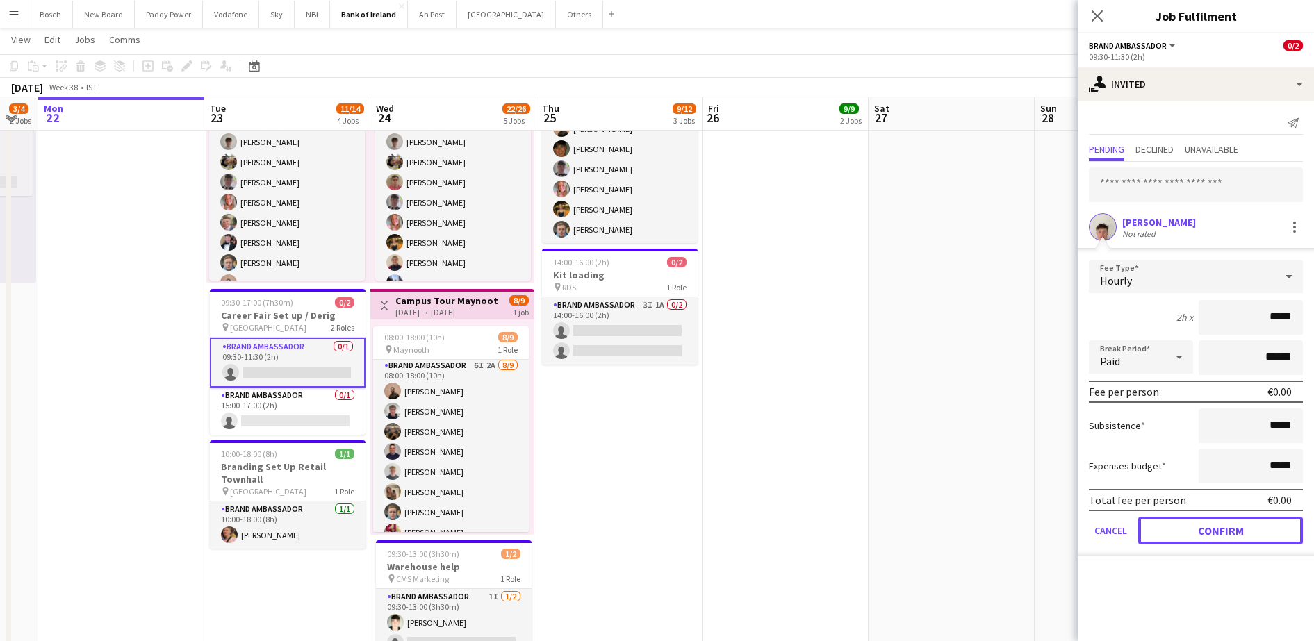
drag, startPoint x: 1248, startPoint y: 425, endPoint x: 1218, endPoint y: 557, distance: 134.7
click at [1223, 543] on button "Confirm" at bounding box center [1220, 531] width 165 height 28
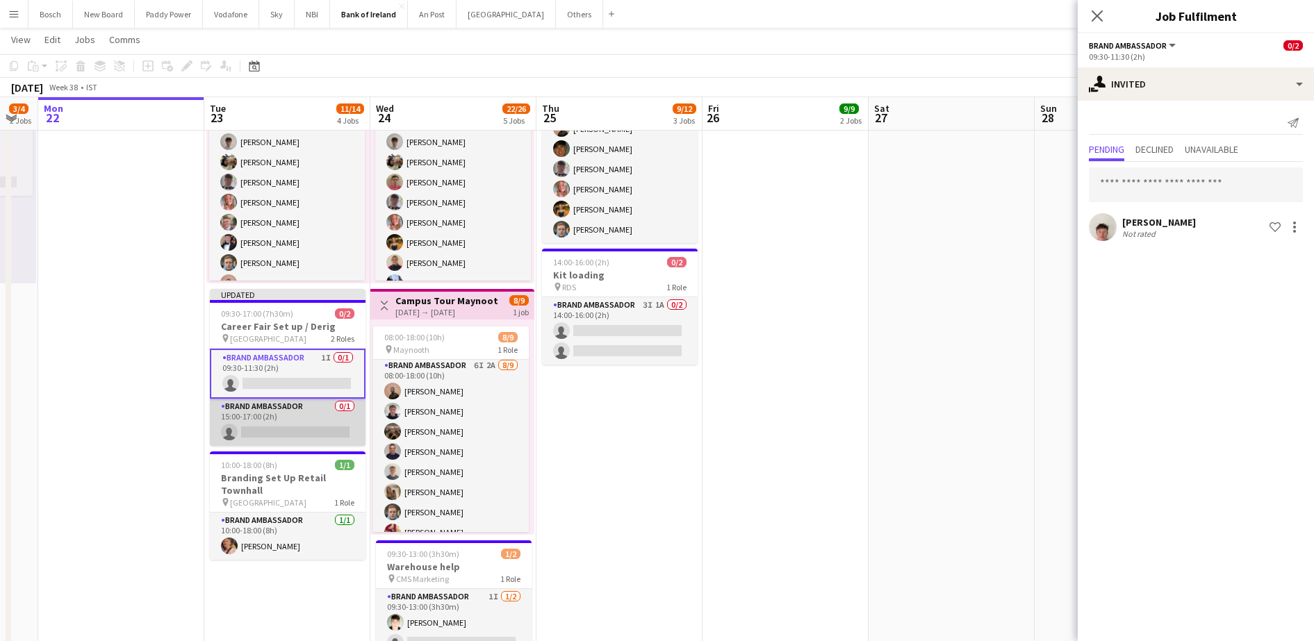
click at [279, 429] on app-card-role "Brand Ambassador 0/1 15:00-17:00 (2h) single-neutral-actions" at bounding box center [288, 422] width 156 height 47
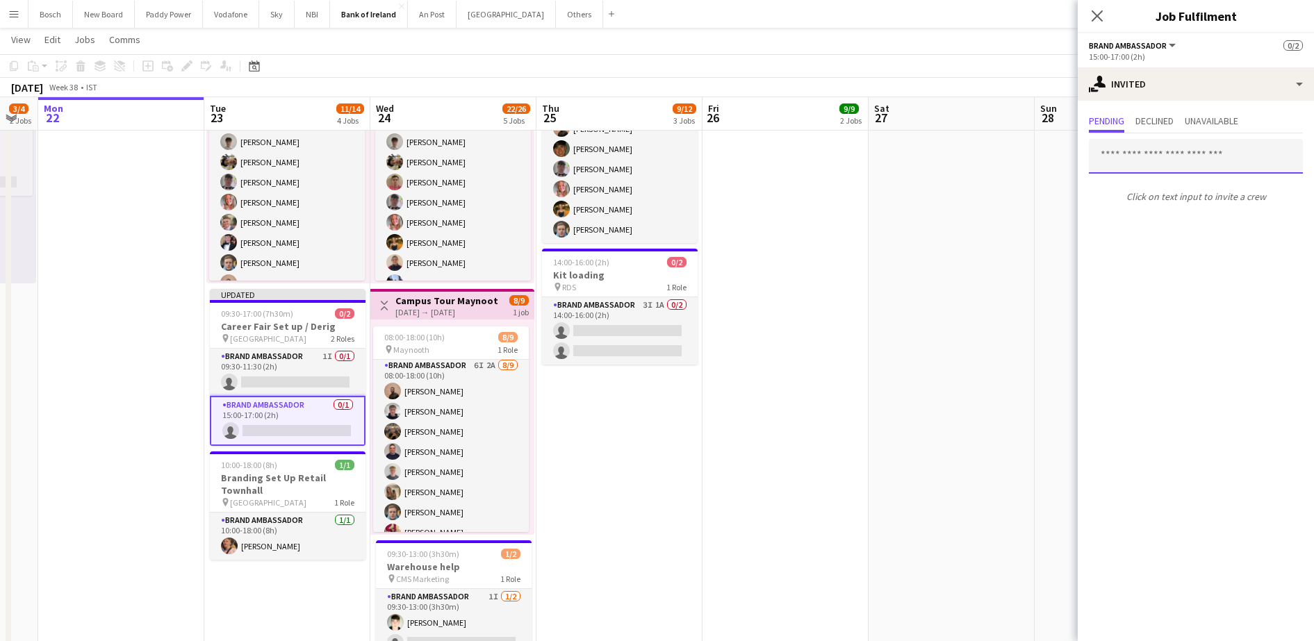
click at [1173, 158] on input "text" at bounding box center [1196, 156] width 214 height 35
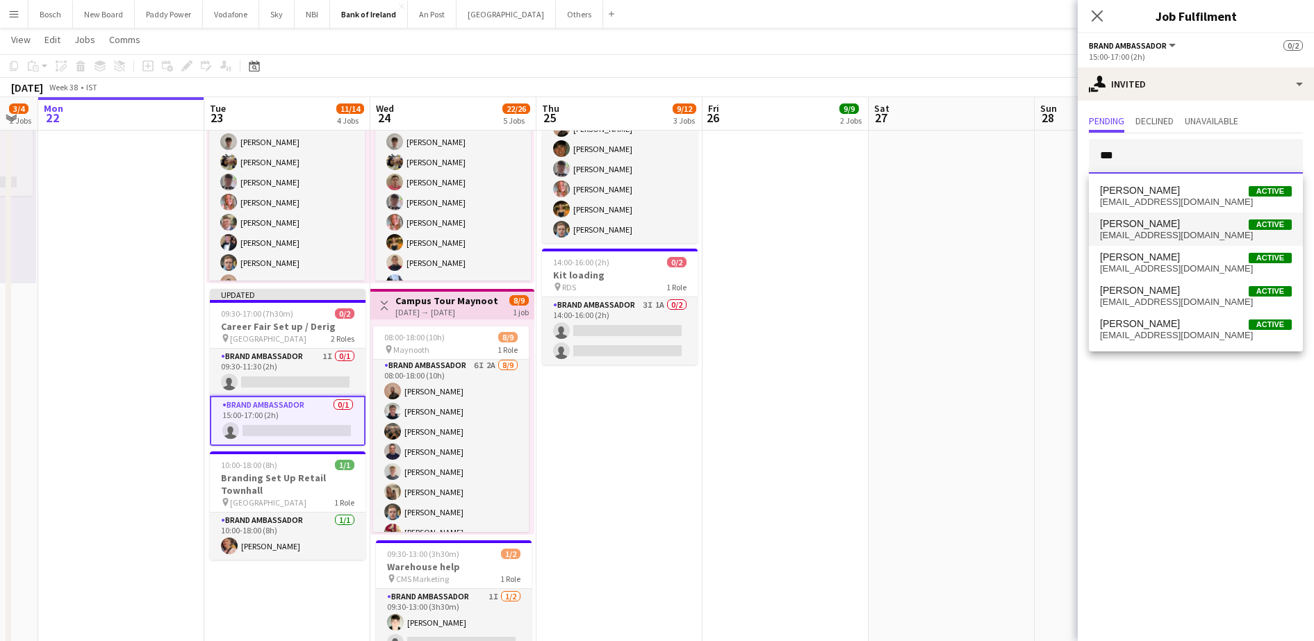
type input "***"
click at [1197, 230] on span "[EMAIL_ADDRESS][DOMAIN_NAME]" at bounding box center [1196, 235] width 192 height 11
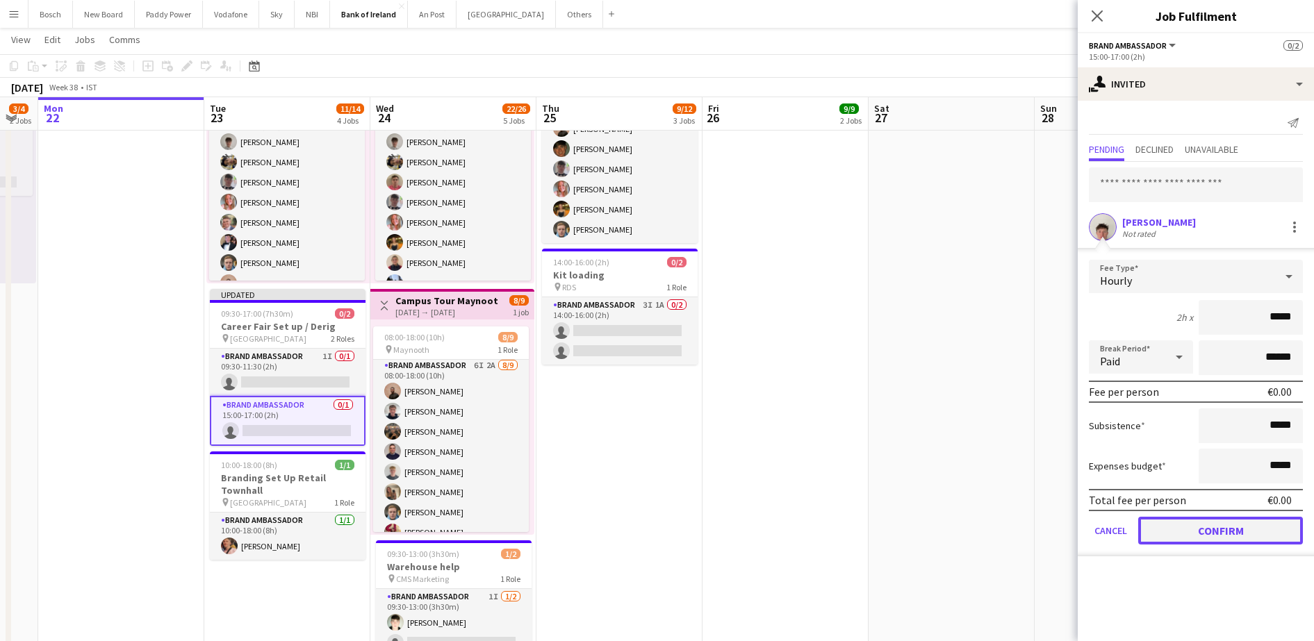
click at [1218, 525] on button "Confirm" at bounding box center [1220, 531] width 165 height 28
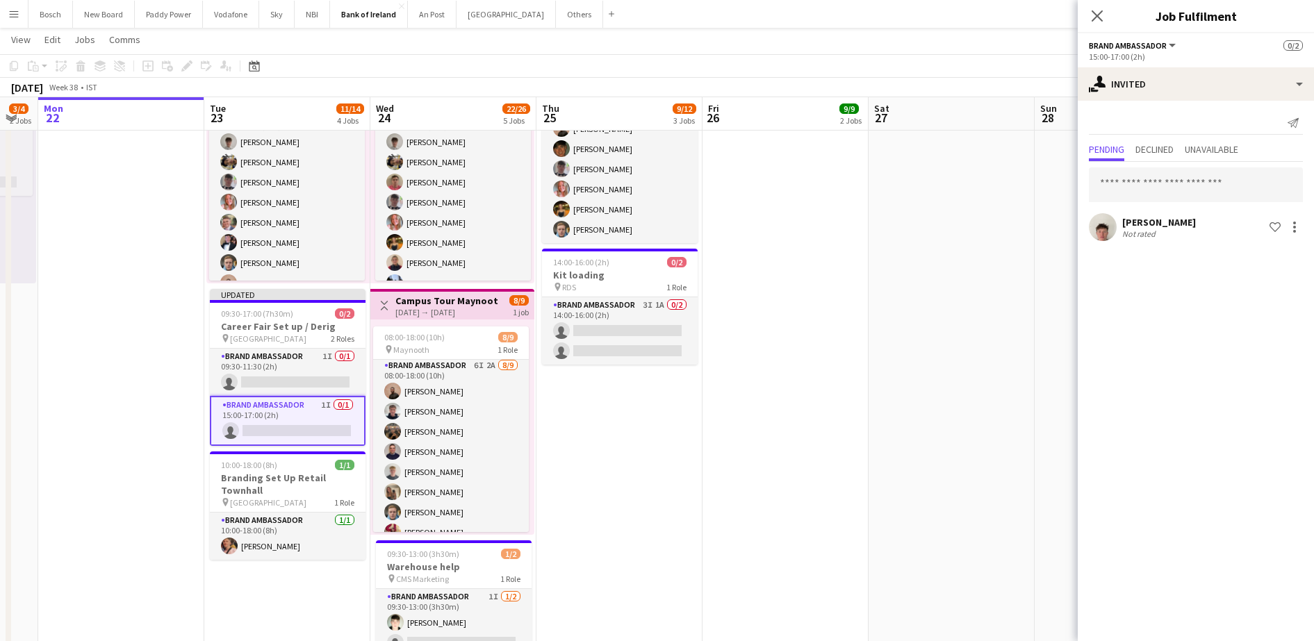
click at [1028, 63] on app-toolbar "Copy Paste Paste Ctrl+V Paste with crew Ctrl+Shift+V Paste linked Job Delete Gr…" at bounding box center [657, 66] width 1314 height 24
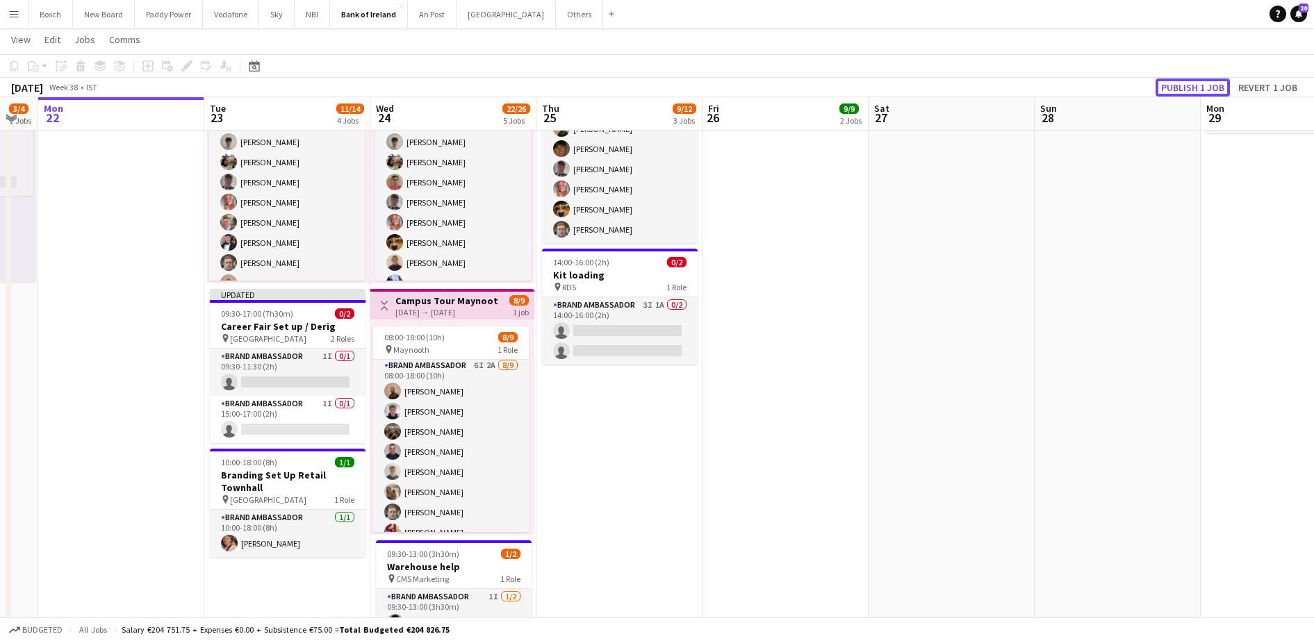
click at [1184, 89] on button "Publish 1 job" at bounding box center [1193, 88] width 74 height 18
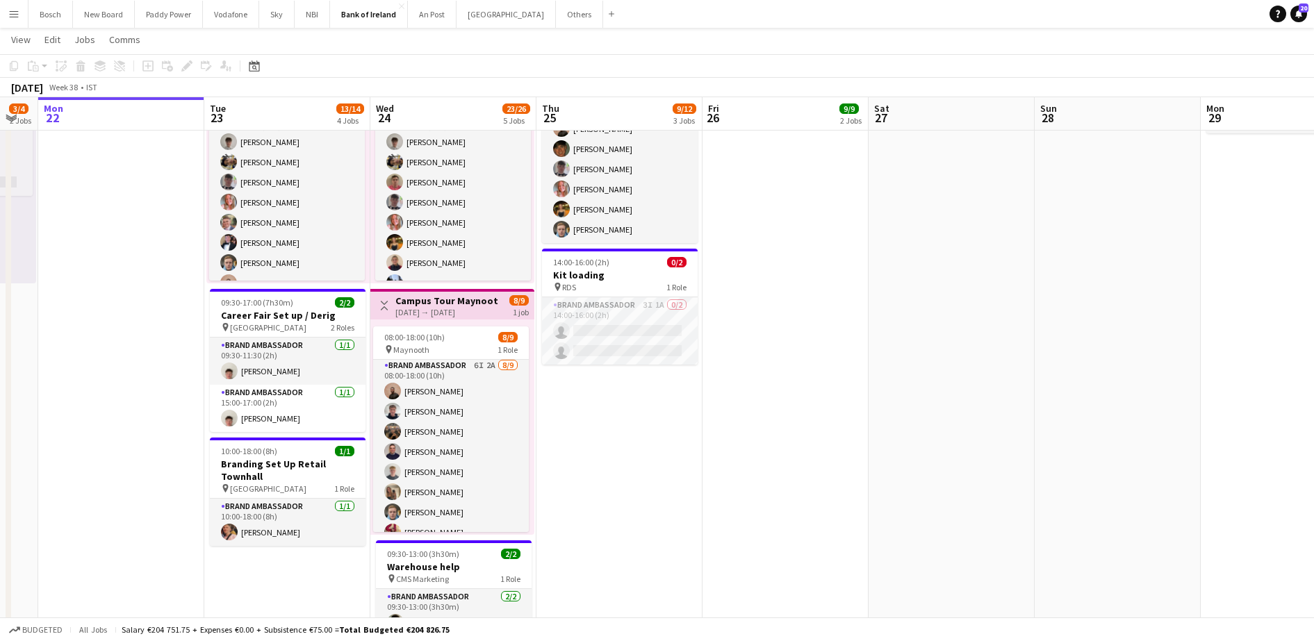
drag, startPoint x: 892, startPoint y: 509, endPoint x: 288, endPoint y: 91, distance: 734.1
click at [892, 509] on app-date-cell at bounding box center [952, 364] width 166 height 1168
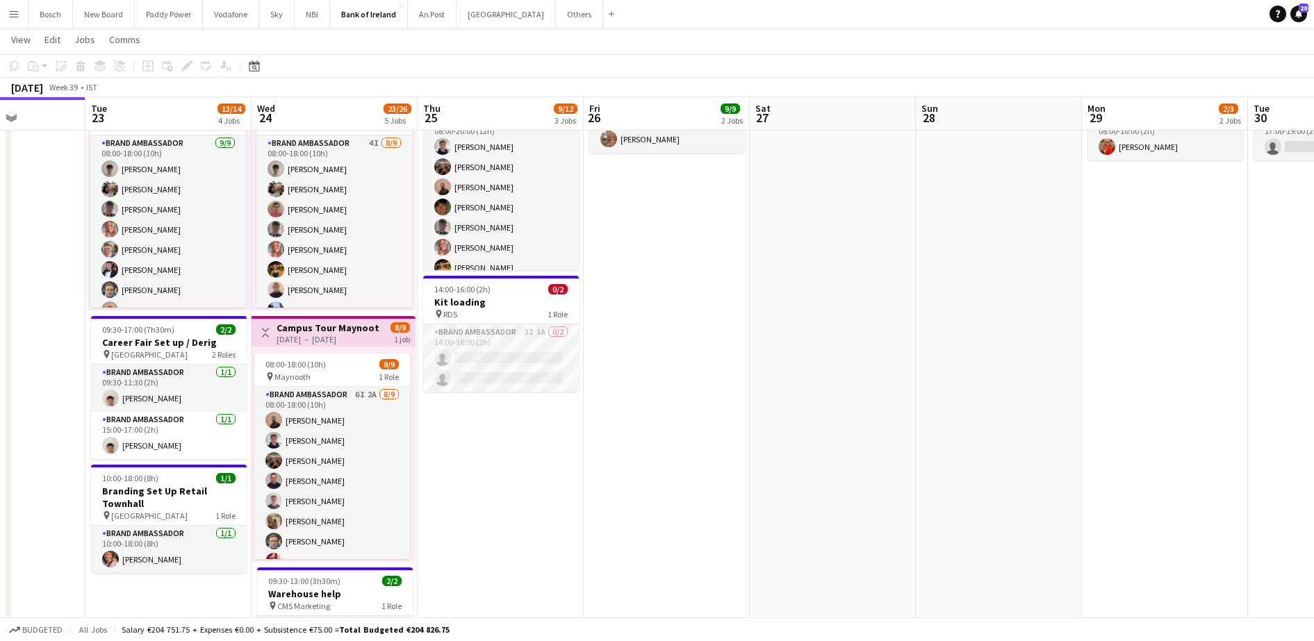
scroll to position [0, 358]
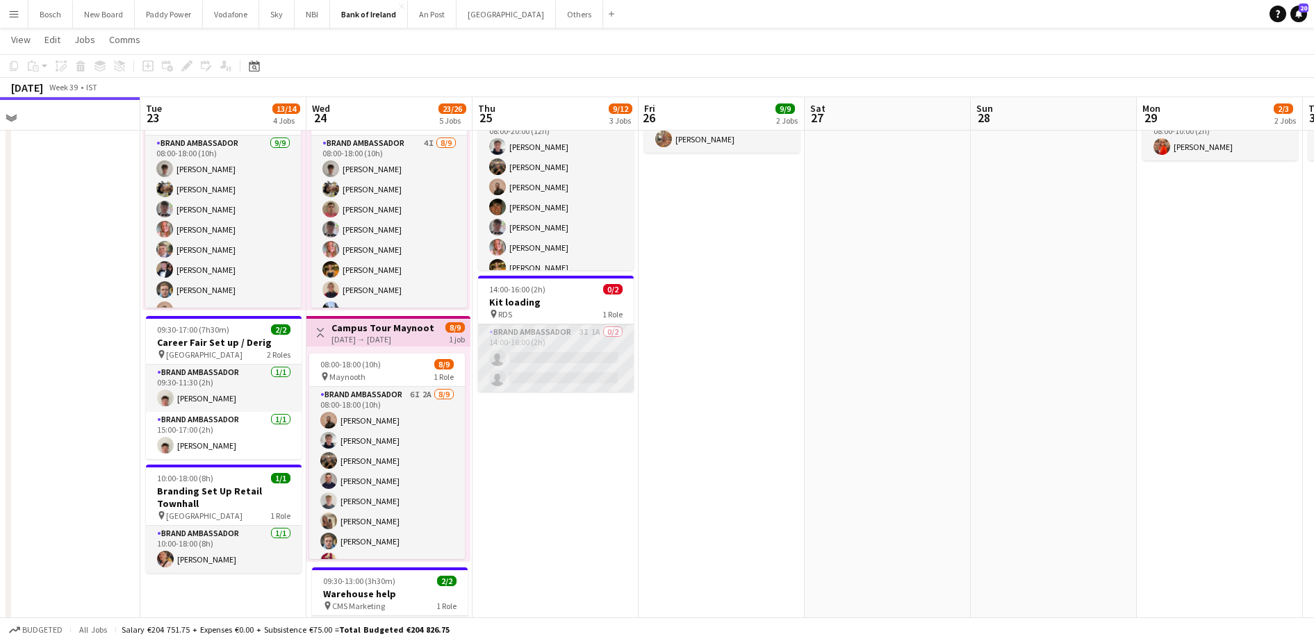
click at [590, 354] on app-card-role "Brand Ambassador 3I 1A 0/2 14:00-16:00 (2h) single-neutral-actions single-neutr…" at bounding box center [556, 358] width 156 height 67
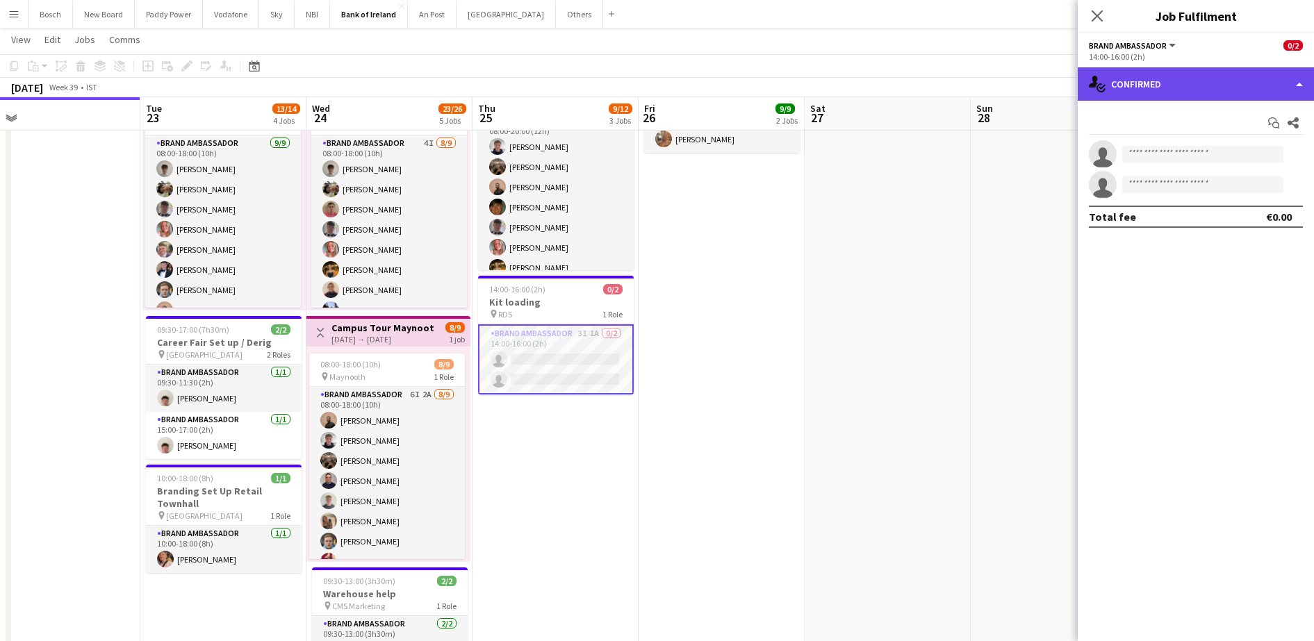
click at [1234, 75] on div "single-neutral-actions-check-2 Confirmed" at bounding box center [1196, 83] width 236 height 33
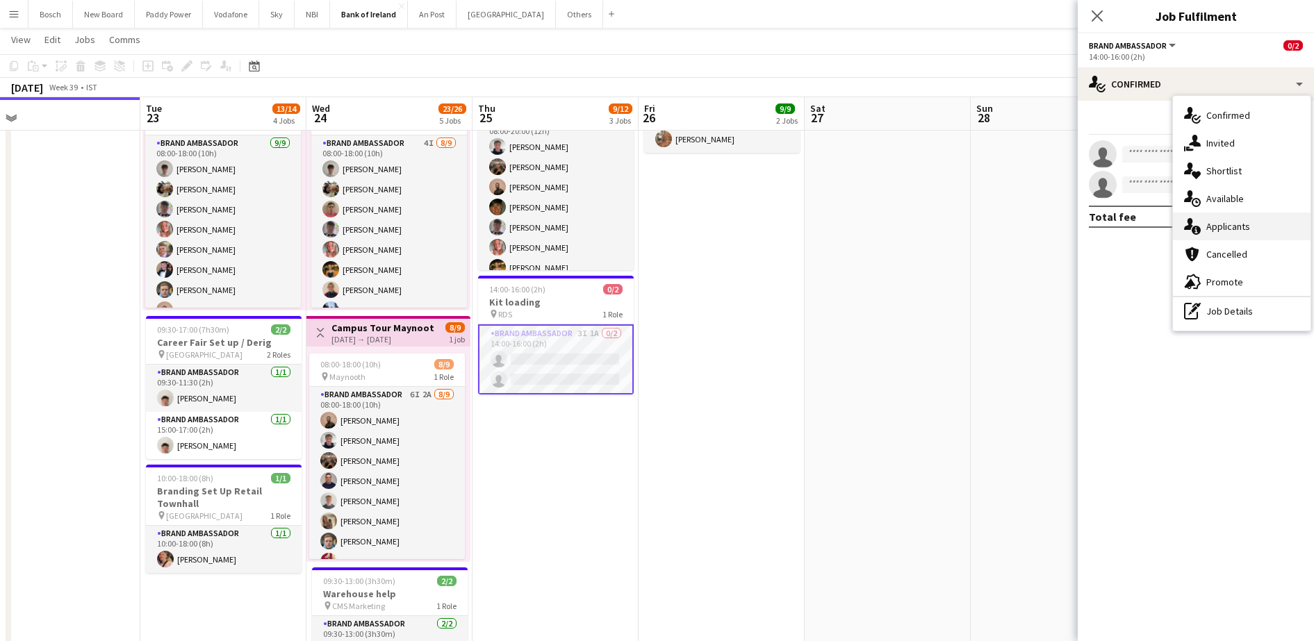
click at [1235, 236] on div "single-neutral-actions-information Applicants" at bounding box center [1242, 227] width 138 height 28
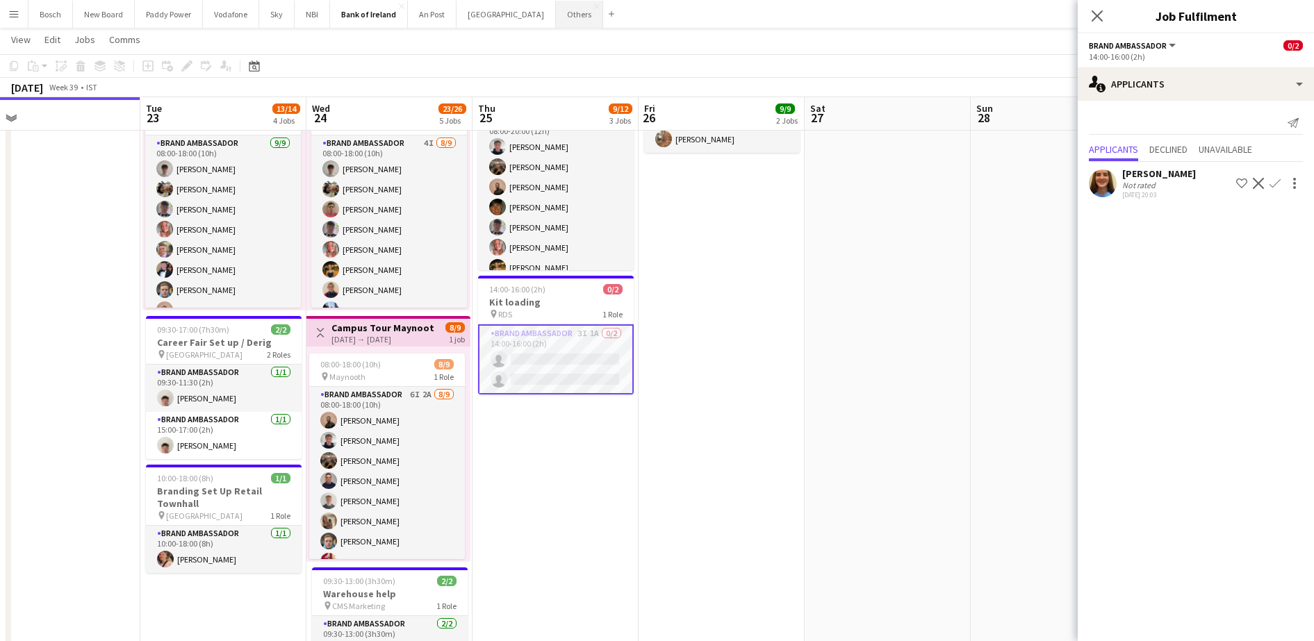
click at [556, 22] on button "Others Close" at bounding box center [579, 14] width 47 height 27
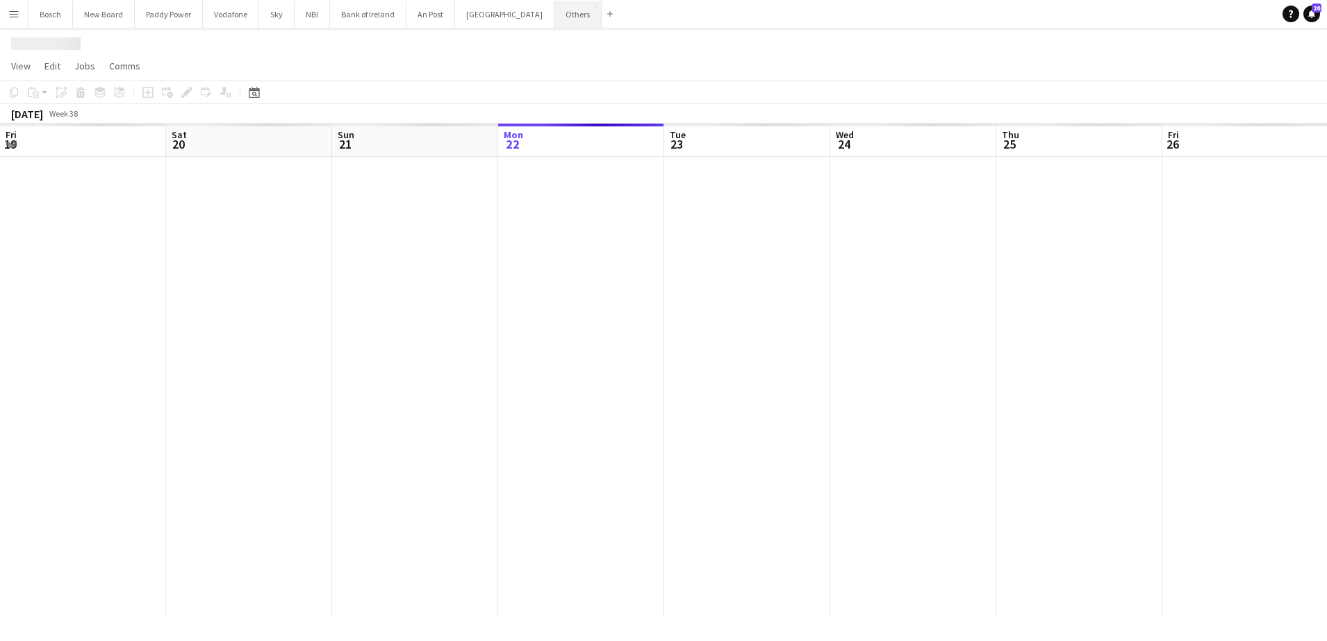
scroll to position [0, 332]
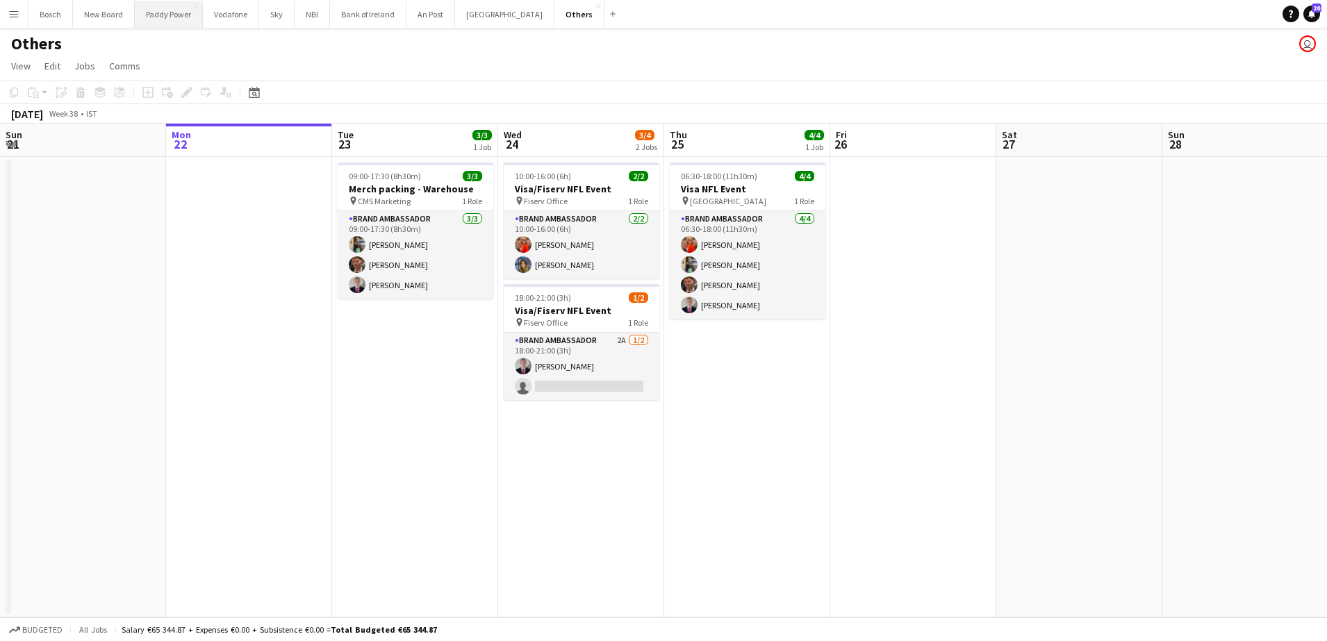
click at [187, 15] on button "Paddy Power Close" at bounding box center [169, 14] width 68 height 27
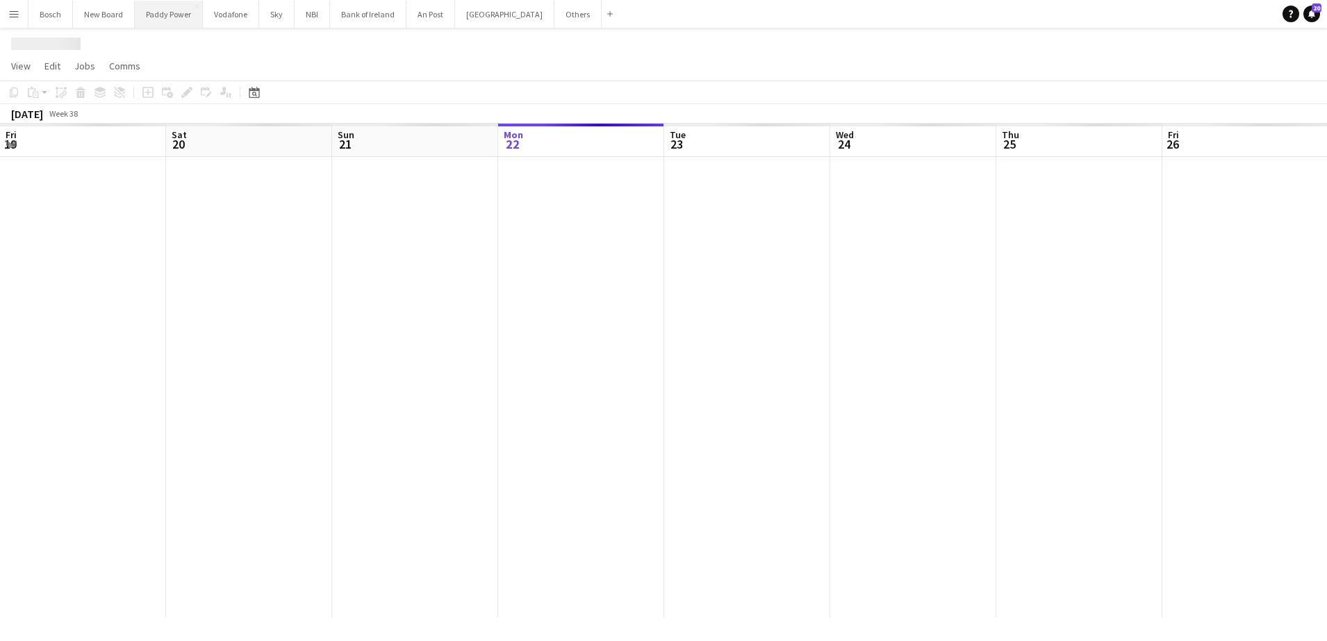
scroll to position [0, 332]
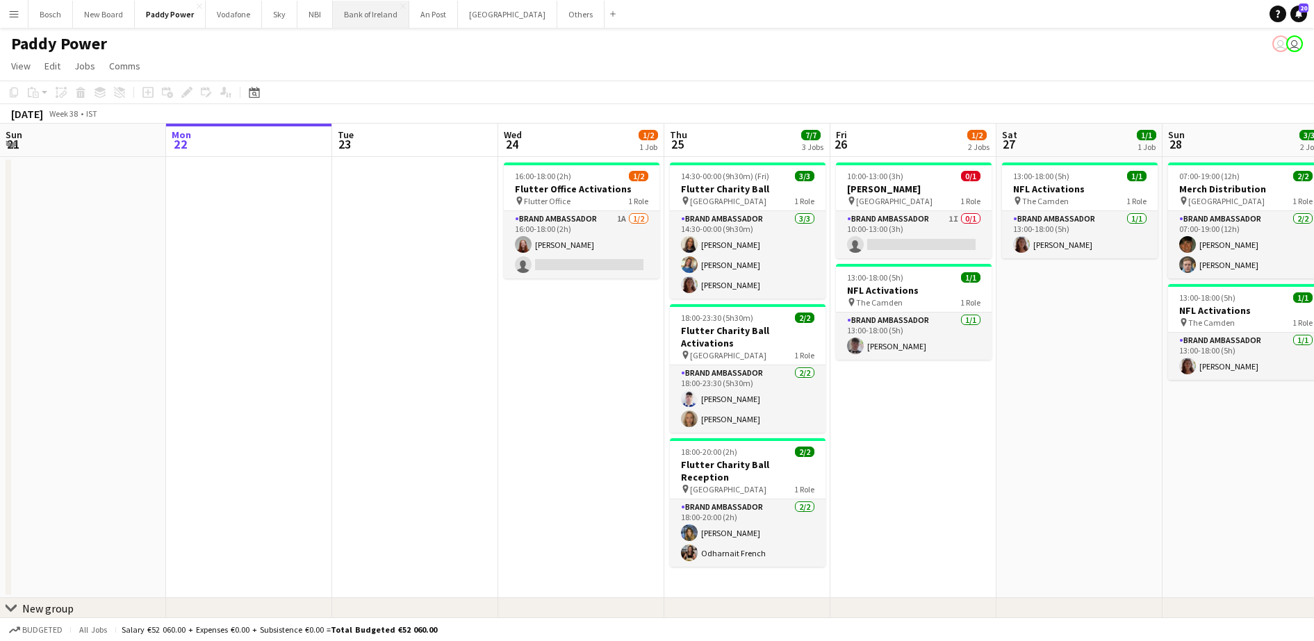
click at [361, 19] on button "Bank of Ireland Close" at bounding box center [371, 14] width 76 height 27
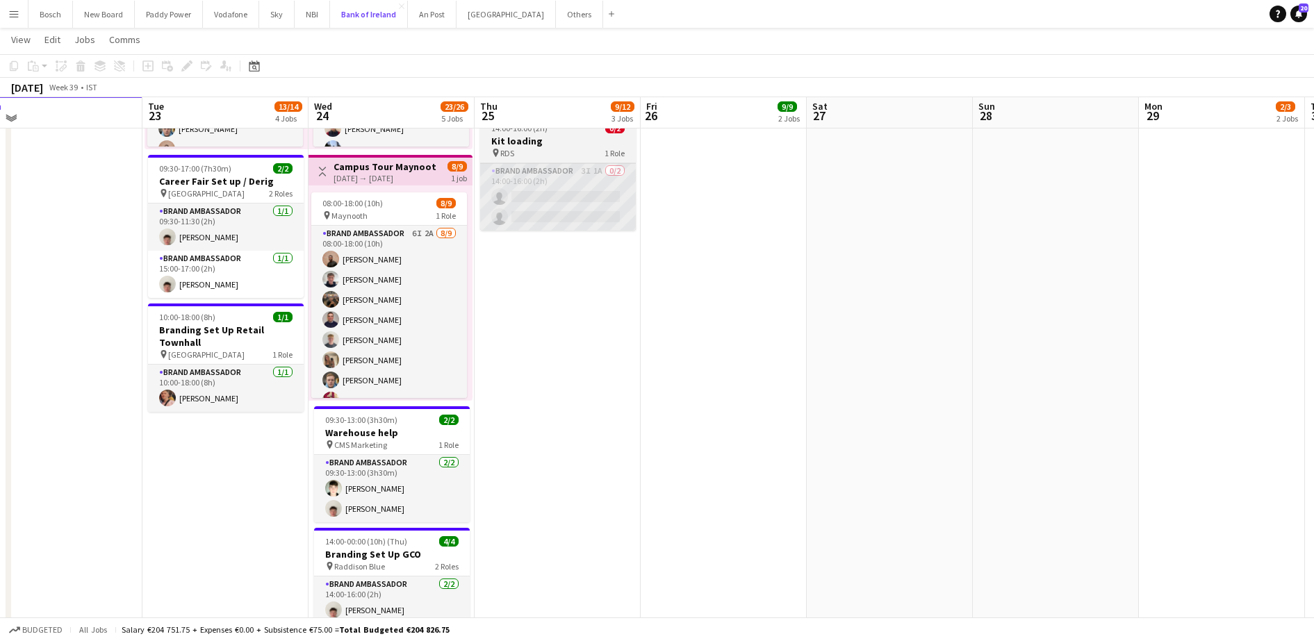
scroll to position [507, 0]
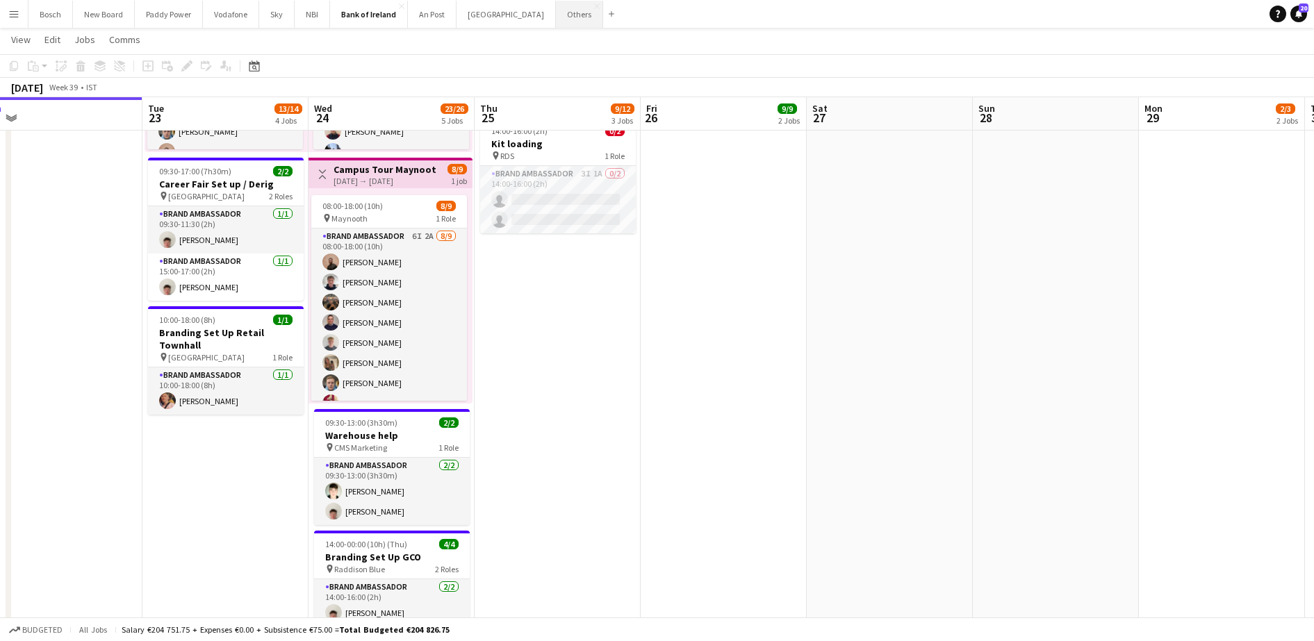
click at [556, 26] on button "Others Close" at bounding box center [579, 14] width 47 height 27
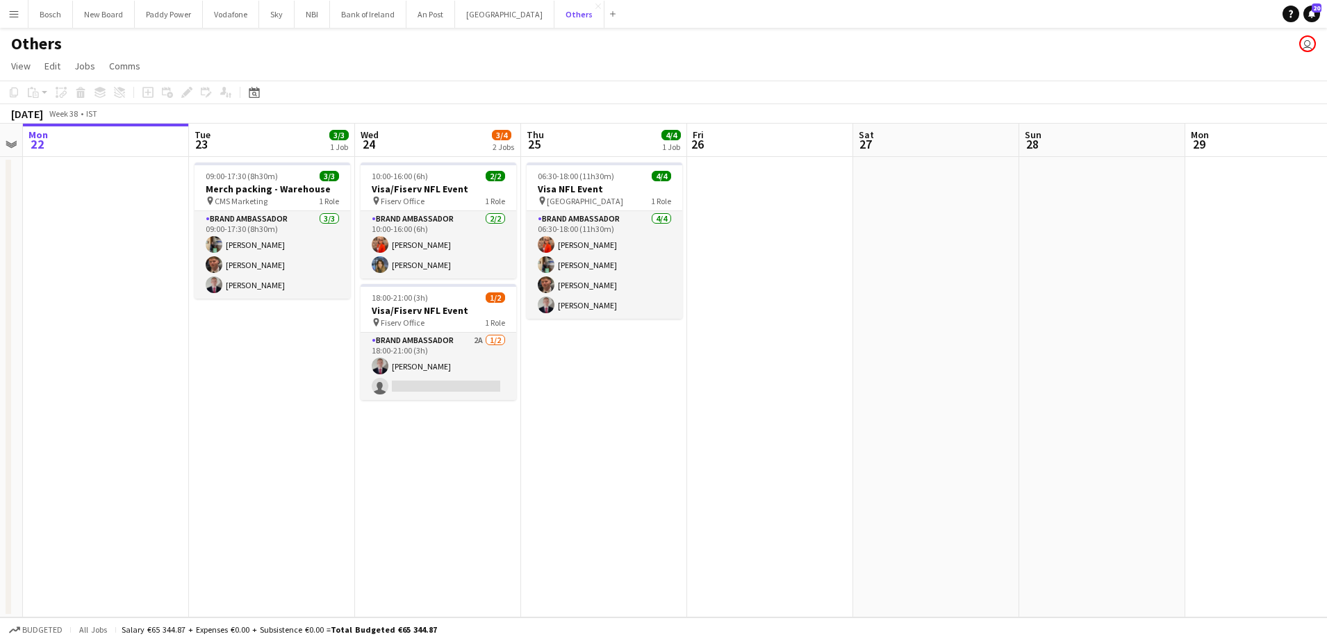
scroll to position [0, 475]
click at [450, 350] on app-card-role "Brand Ambassador 2A [DATE] 18:00-21:00 (3h) [PERSON_NAME] single-neutral-actions" at bounding box center [439, 366] width 156 height 67
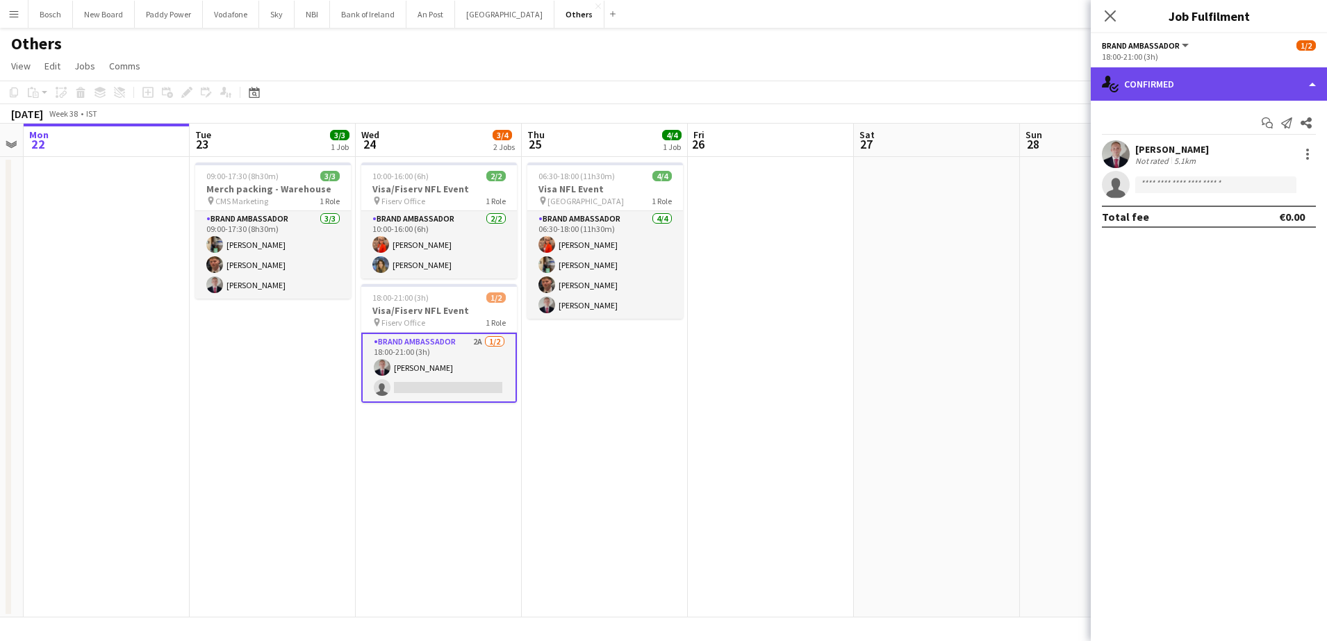
click at [1220, 90] on div "single-neutral-actions-check-2 Confirmed" at bounding box center [1209, 83] width 236 height 33
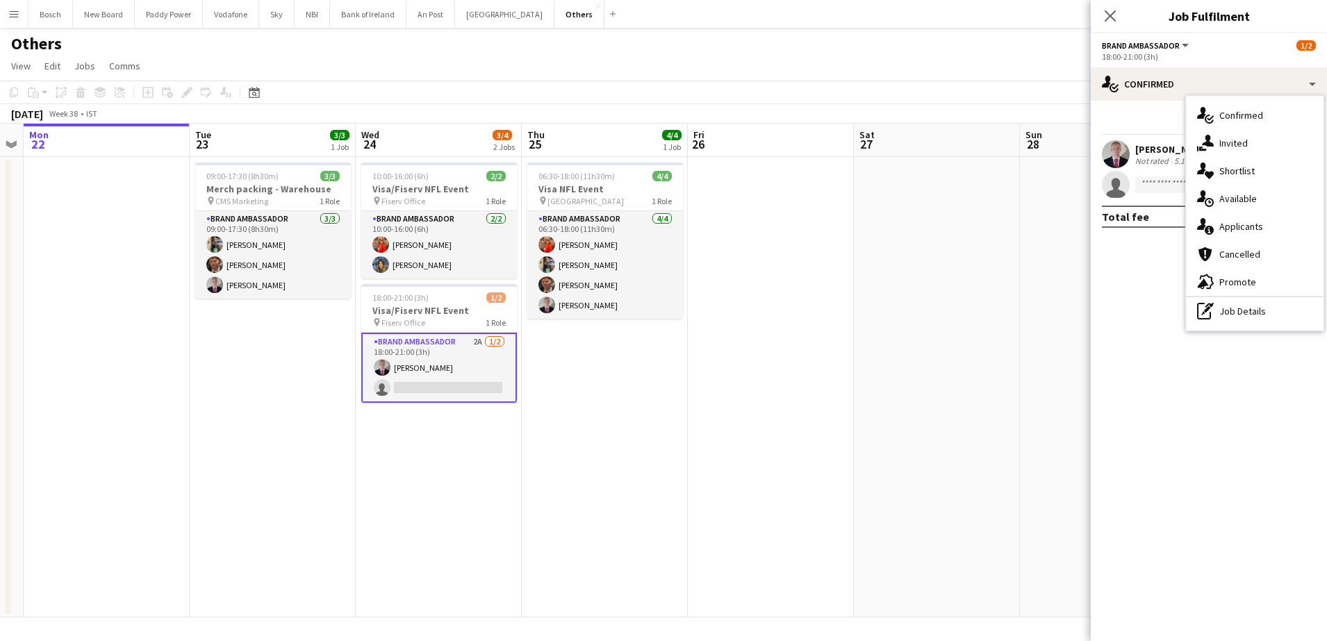
drag, startPoint x: 1220, startPoint y: 90, endPoint x: 1241, endPoint y: 145, distance: 58.7
click at [1241, 145] on span "Invited" at bounding box center [1234, 143] width 28 height 13
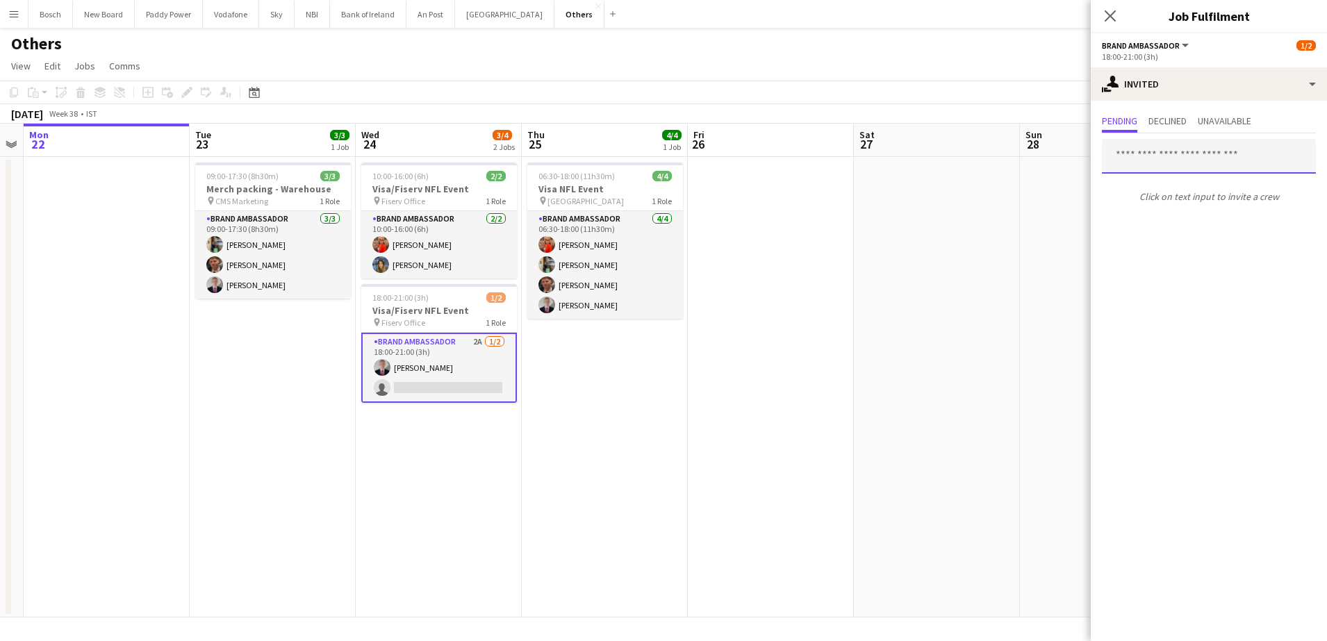
click at [1198, 165] on input "text" at bounding box center [1209, 156] width 214 height 35
click at [1171, 151] on input "***" at bounding box center [1209, 156] width 214 height 35
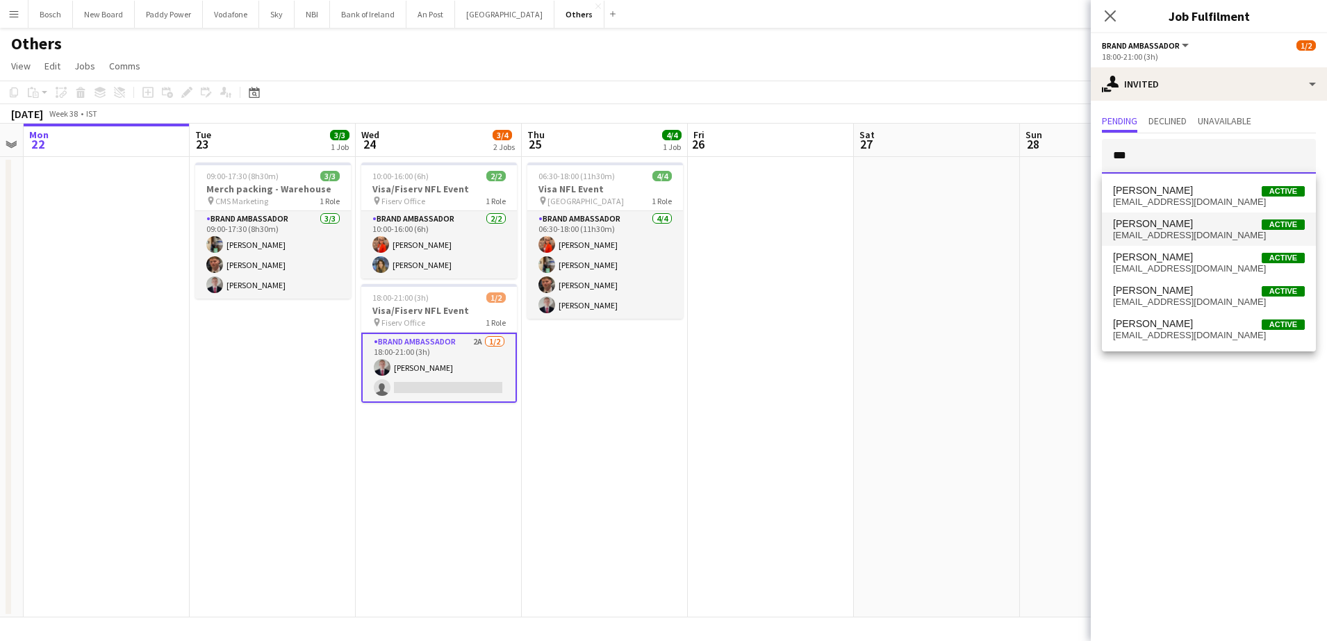
type input "***"
click at [1168, 218] on span "[PERSON_NAME]" at bounding box center [1153, 224] width 80 height 12
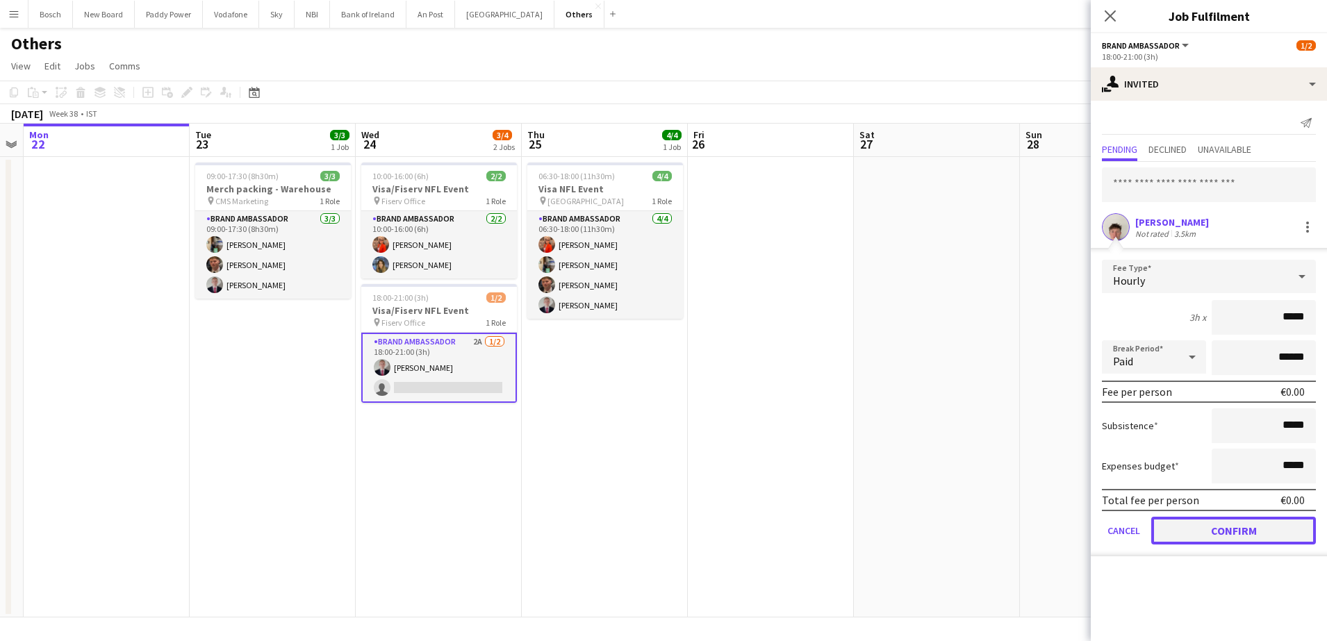
click at [1213, 536] on button "Confirm" at bounding box center [1234, 531] width 165 height 28
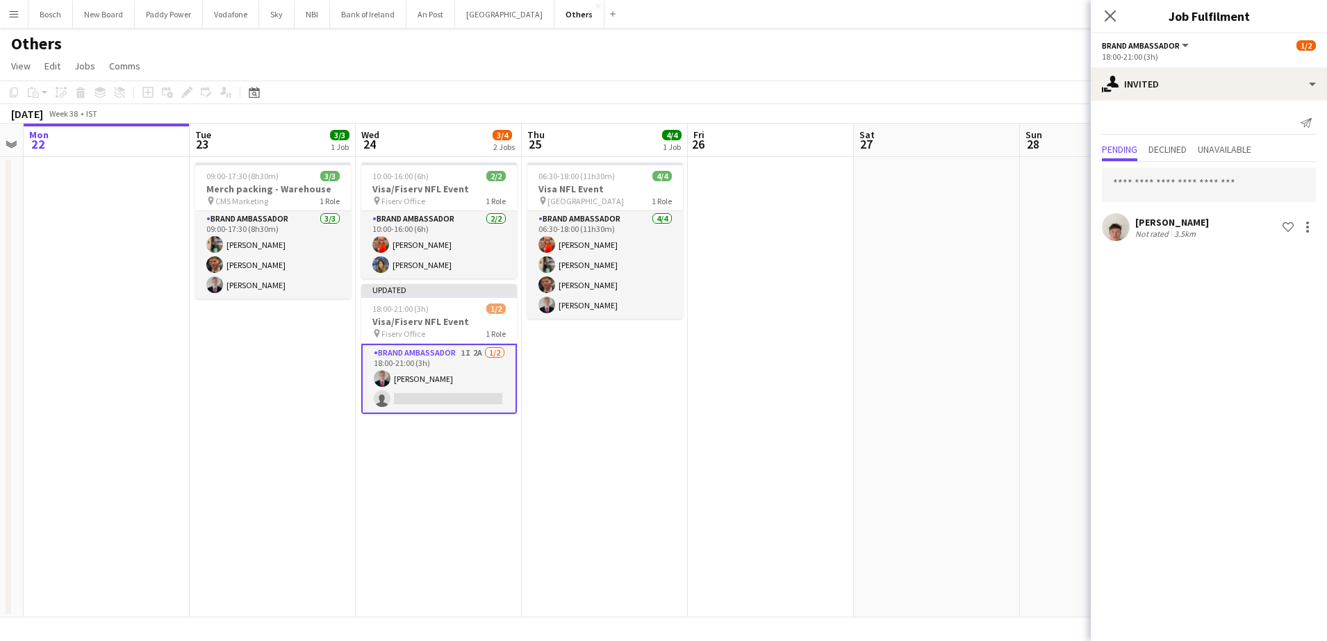
click at [992, 67] on app-page-menu "View Day view expanded Day view collapsed Month view Date picker Jump to [DATE]…" at bounding box center [663, 67] width 1327 height 26
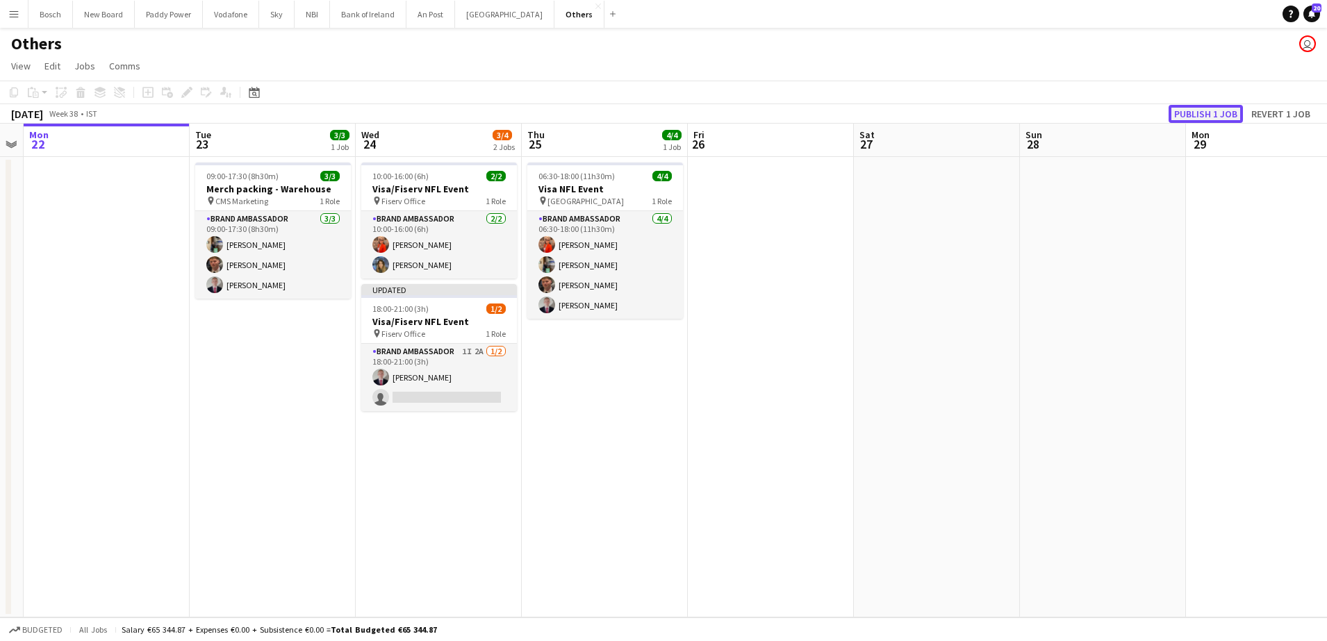
click at [1229, 120] on button "Publish 1 job" at bounding box center [1206, 114] width 74 height 18
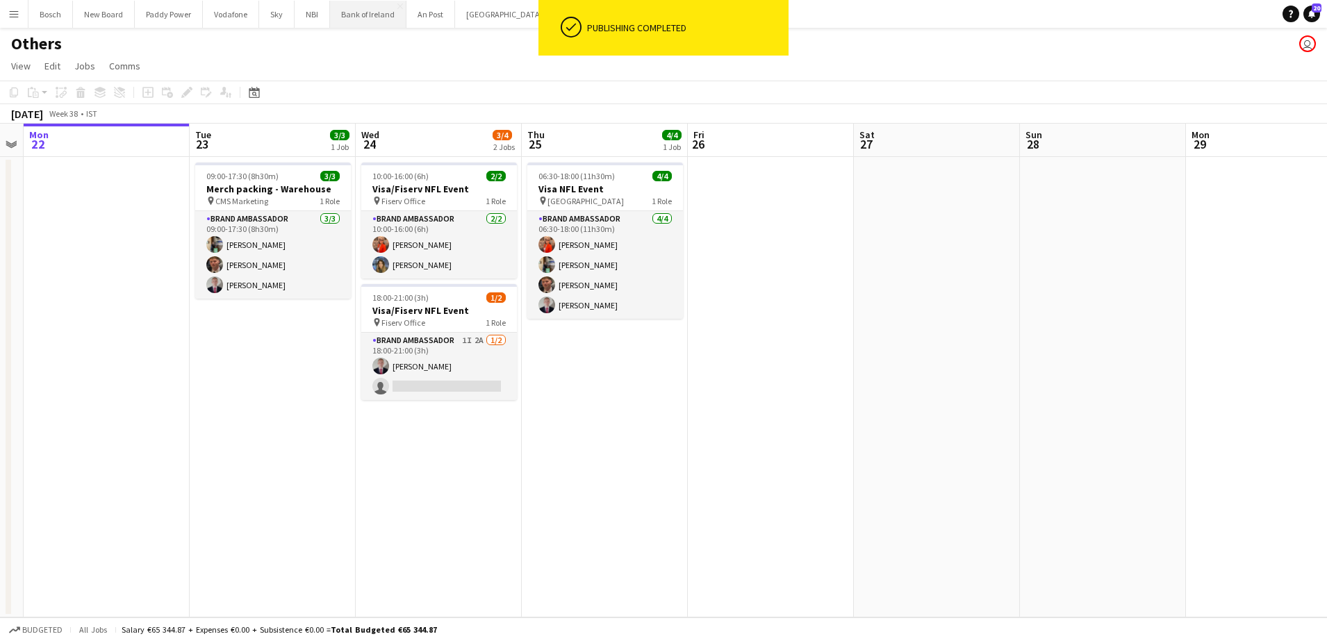
click at [374, 15] on button "Bank of Ireland Close" at bounding box center [368, 14] width 76 height 27
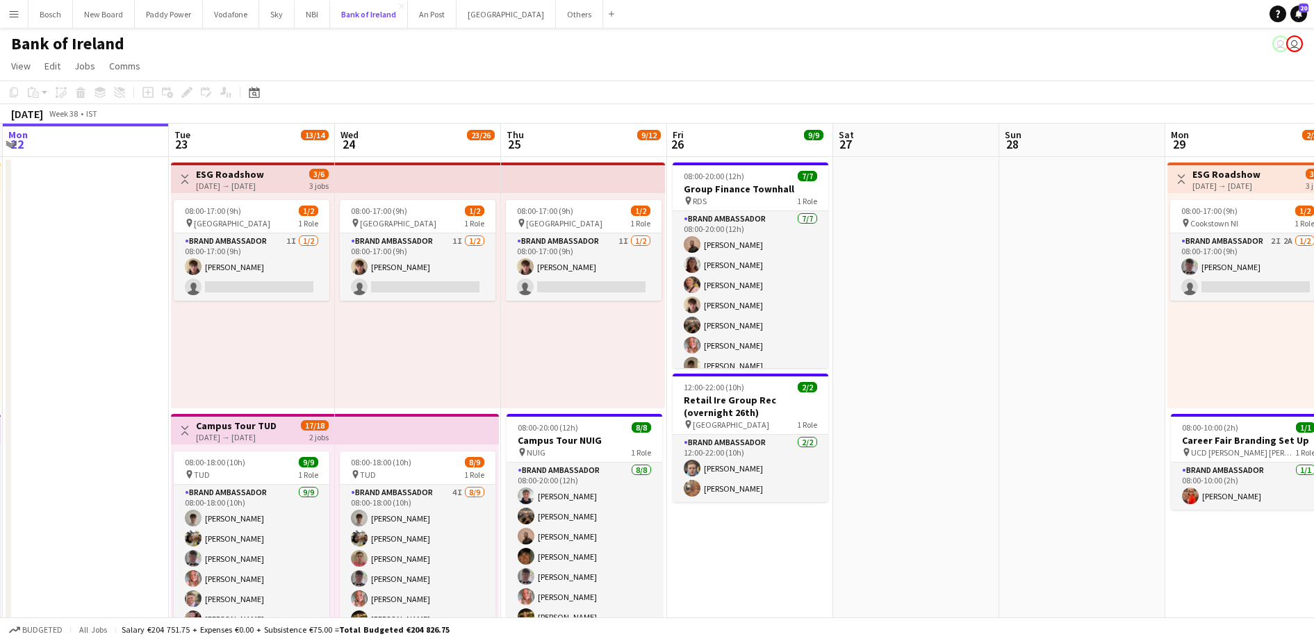
scroll to position [0, 498]
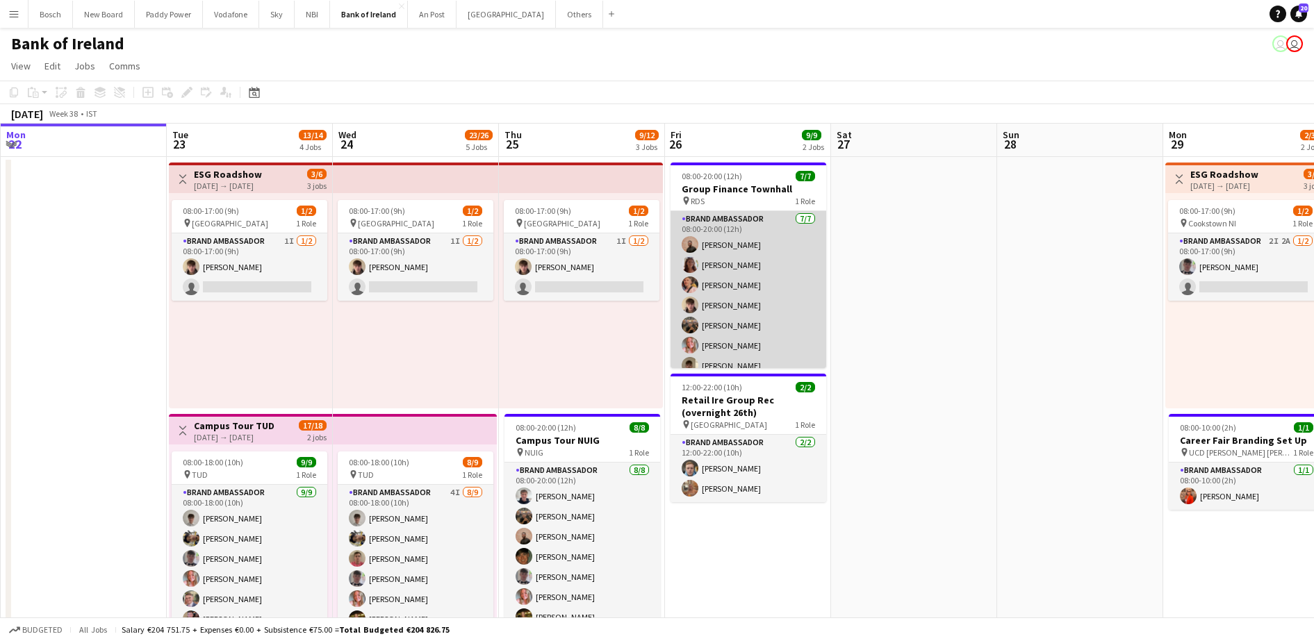
click at [761, 302] on app-card-role "Brand Ambassador [DATE] 08:00-20:00 (12h) [PERSON_NAME] [PERSON_NAME] [PERSON_N…" at bounding box center [749, 295] width 156 height 168
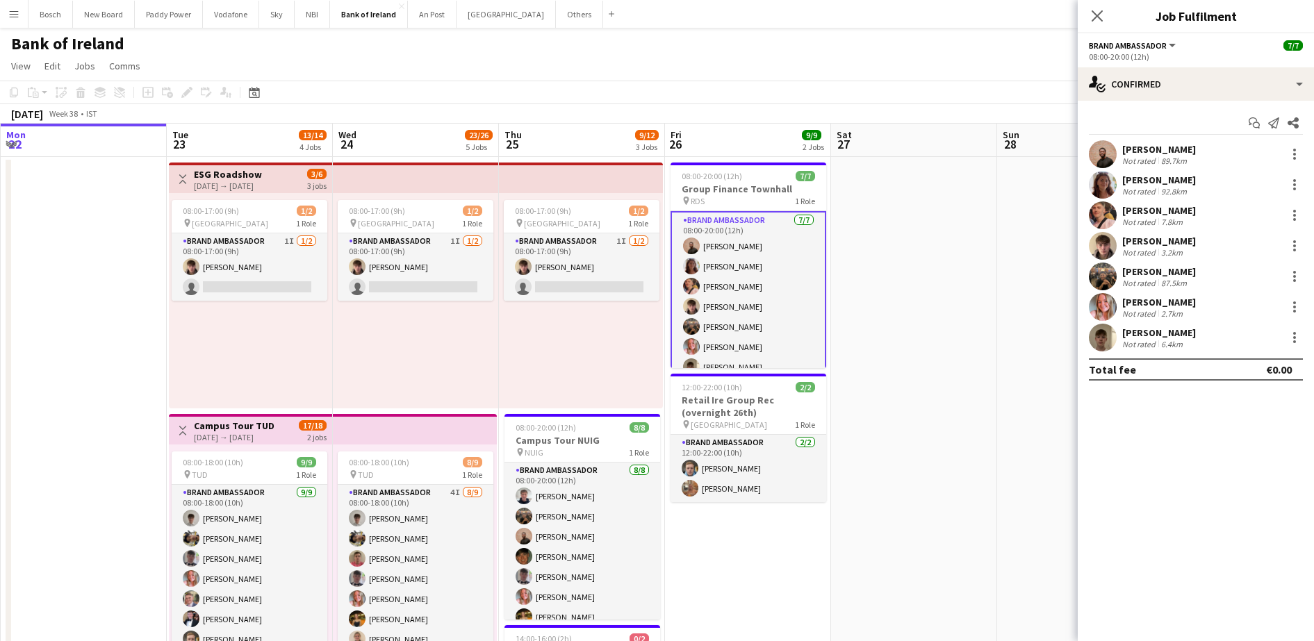
click at [1220, 58] on div "08:00-20:00 (12h)" at bounding box center [1196, 56] width 214 height 10
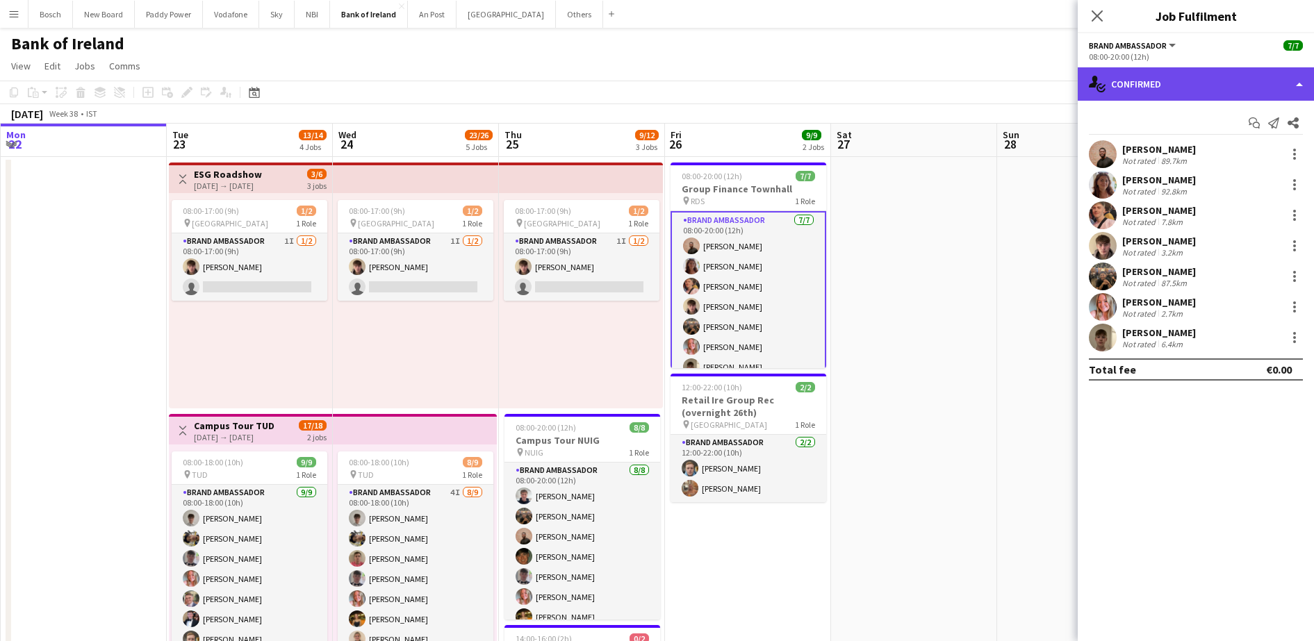
click at [1219, 74] on div "single-neutral-actions-check-2 Confirmed" at bounding box center [1196, 83] width 236 height 33
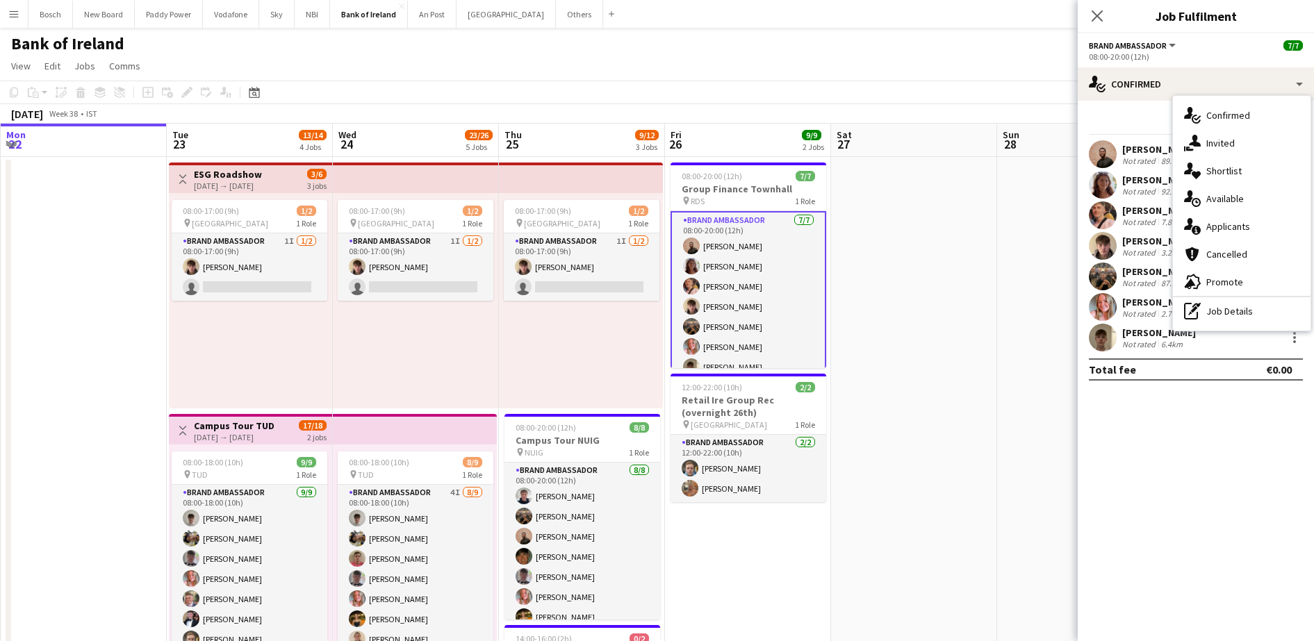
click at [1250, 222] on div "single-neutral-actions-information Applicants" at bounding box center [1242, 227] width 138 height 28
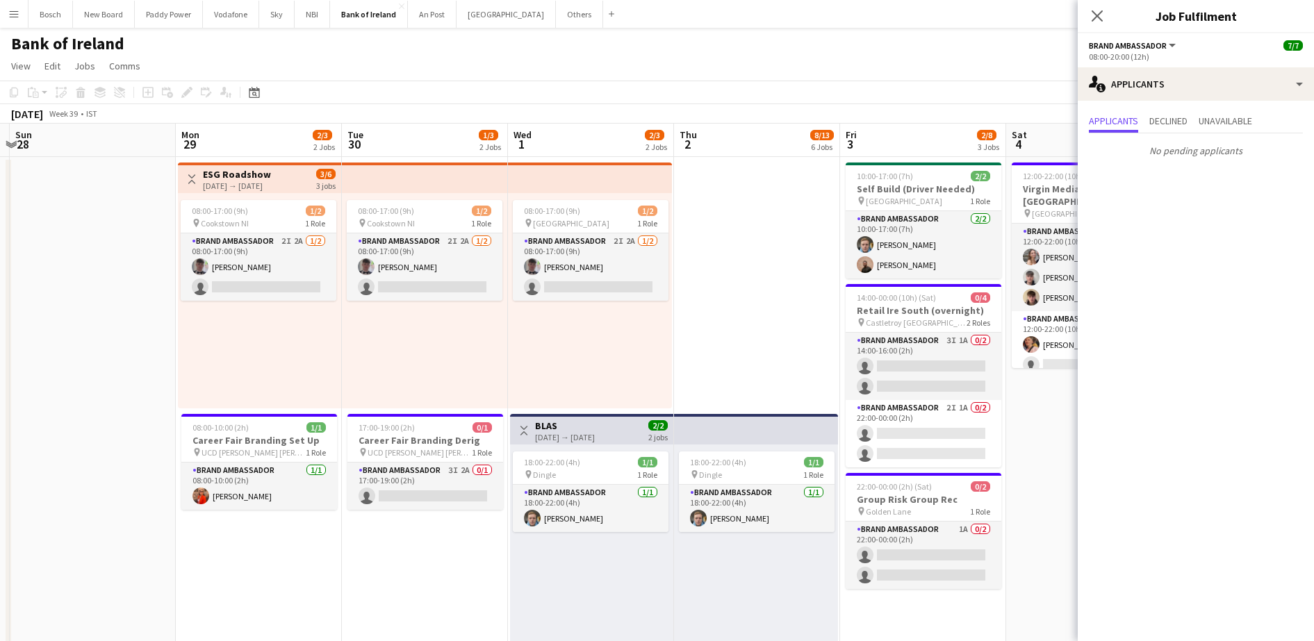
scroll to position [0, 382]
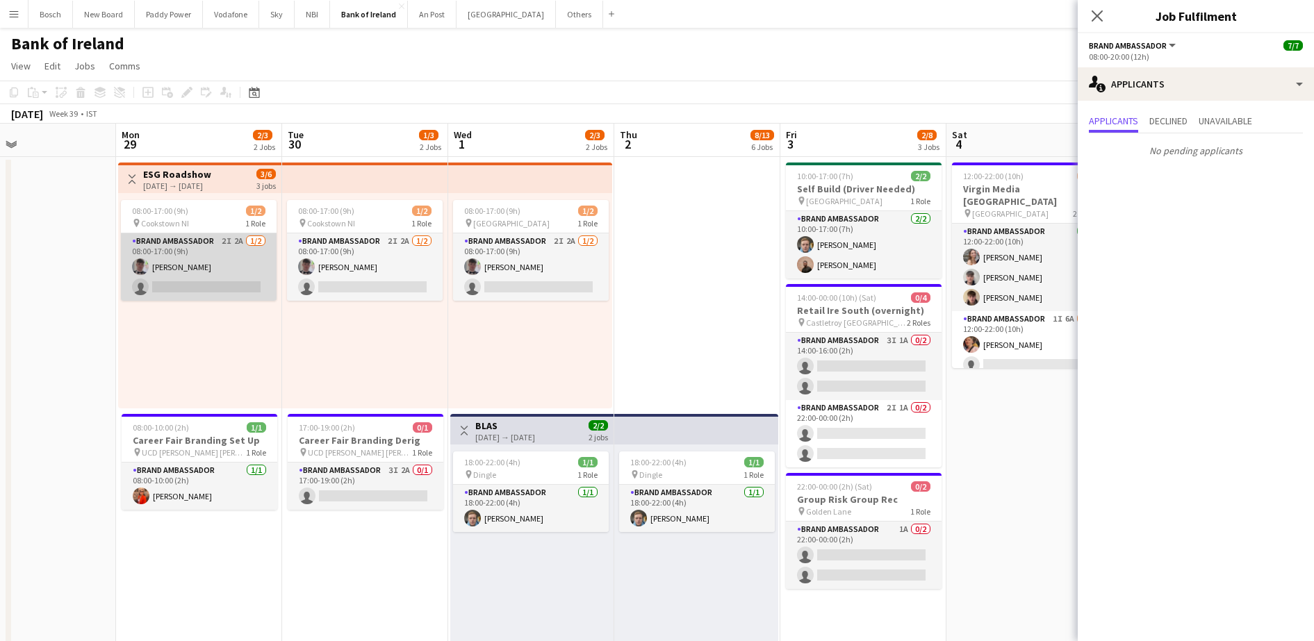
click at [177, 275] on app-card-role "Brand Ambassador 2I 2A [DATE] 08:00-17:00 (9h) [PERSON_NAME] single-neutral-act…" at bounding box center [199, 267] width 156 height 67
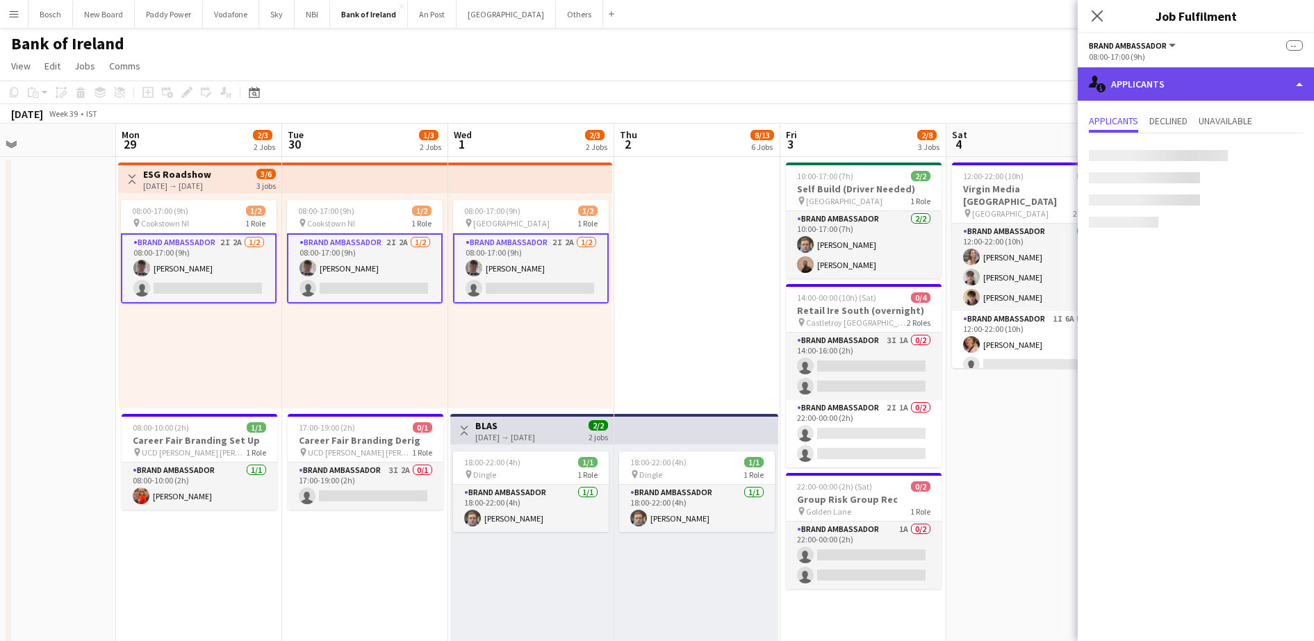
click at [1153, 73] on div "single-neutral-actions-information Applicants" at bounding box center [1196, 83] width 236 height 33
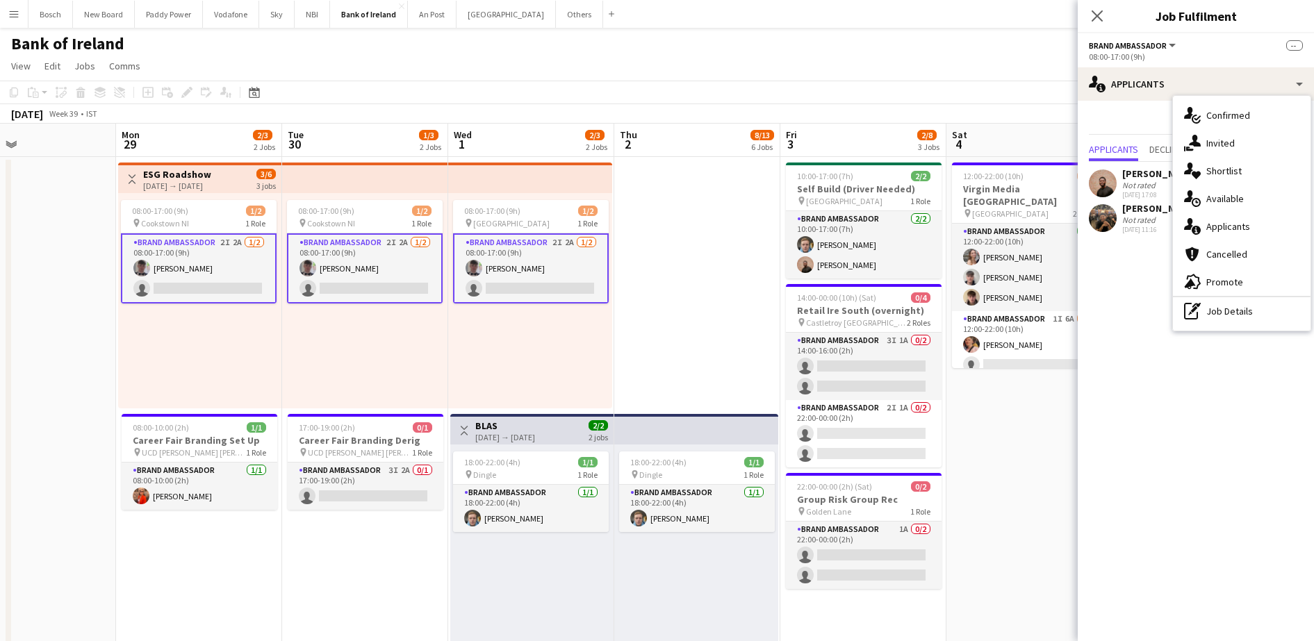
drag, startPoint x: 1207, startPoint y: 127, endPoint x: 1207, endPoint y: 144, distance: 16.7
click at [1207, 143] on div "single-neutral-actions-check-2 Confirmed single-neutral-actions-share-1 Invited…" at bounding box center [1242, 213] width 138 height 235
click at [1207, 145] on span "Unavailable" at bounding box center [1226, 150] width 54 height 10
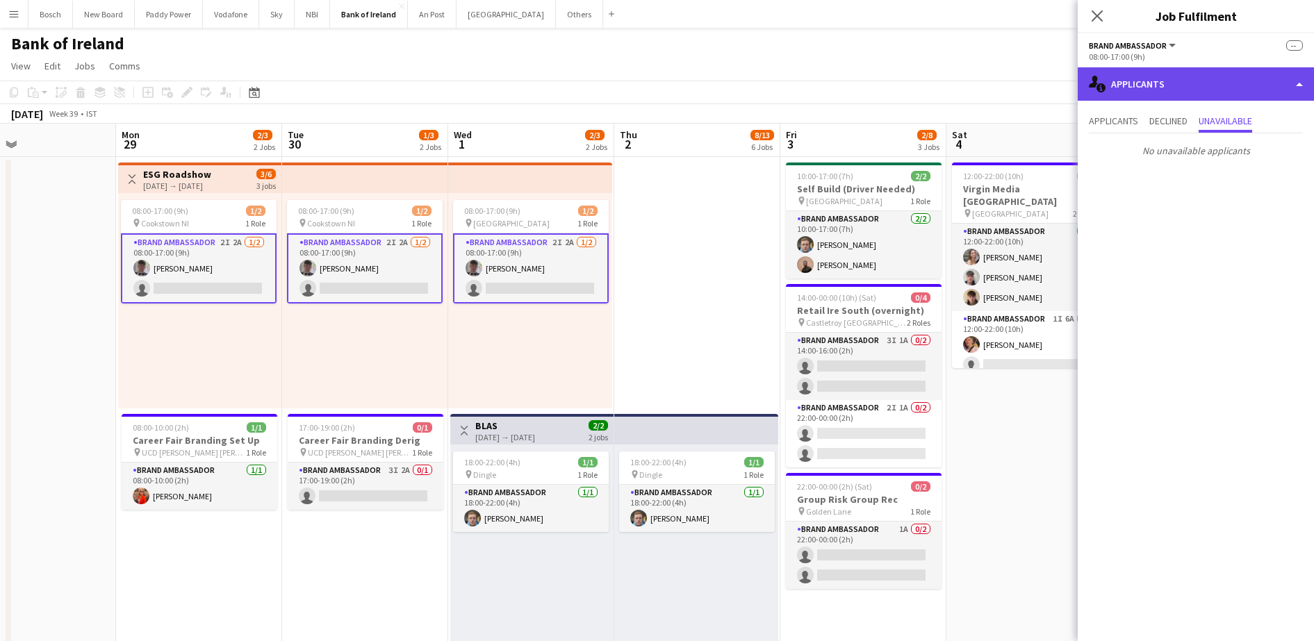
drag, startPoint x: 1143, startPoint y: 72, endPoint x: 1198, endPoint y: 143, distance: 90.1
click at [1144, 72] on div "single-neutral-actions-information Applicants" at bounding box center [1196, 83] width 236 height 33
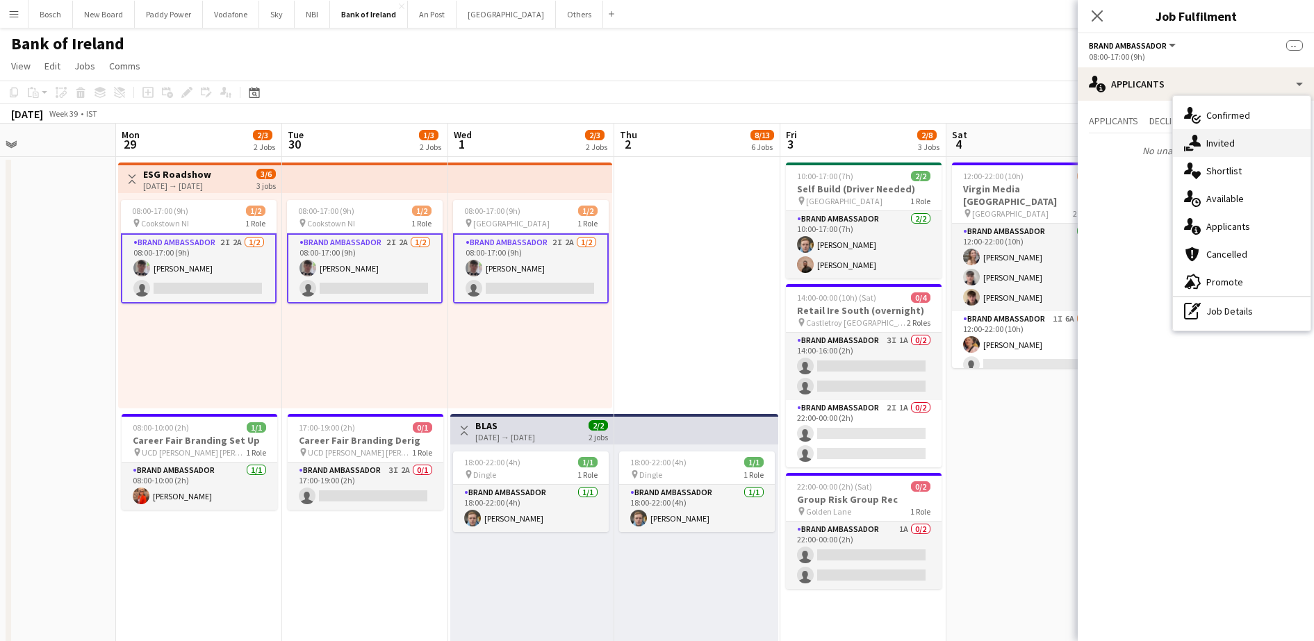
click at [1201, 141] on div "single-neutral-actions-share-1 Invited" at bounding box center [1242, 143] width 138 height 28
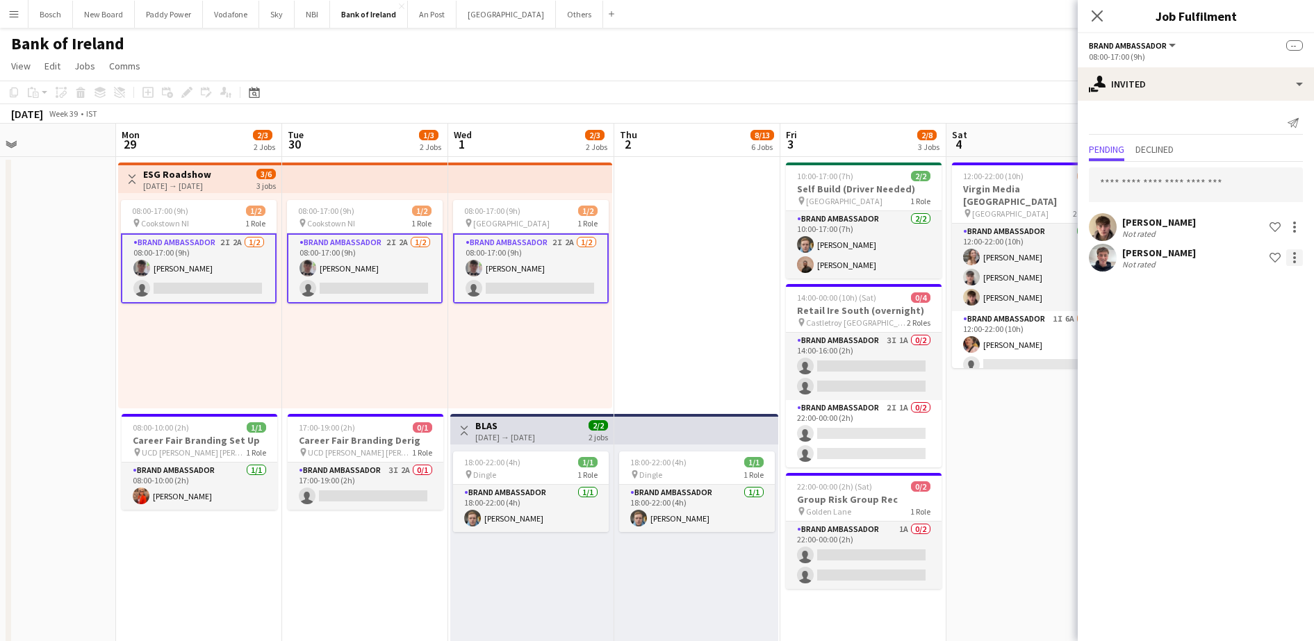
click at [1289, 261] on div at bounding box center [1294, 258] width 17 height 17
click at [1273, 322] on span "Send notification" at bounding box center [1251, 317] width 82 height 12
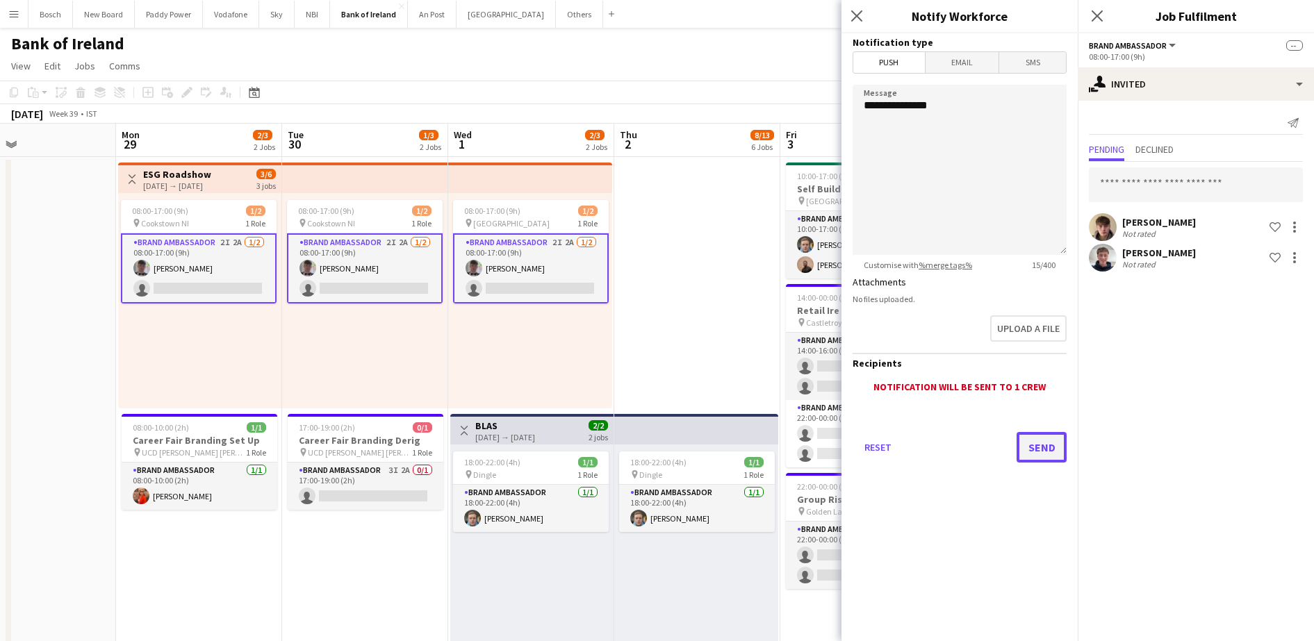
click at [1054, 447] on button "Send" at bounding box center [1042, 447] width 50 height 31
